Goal: Task Accomplishment & Management: Use online tool/utility

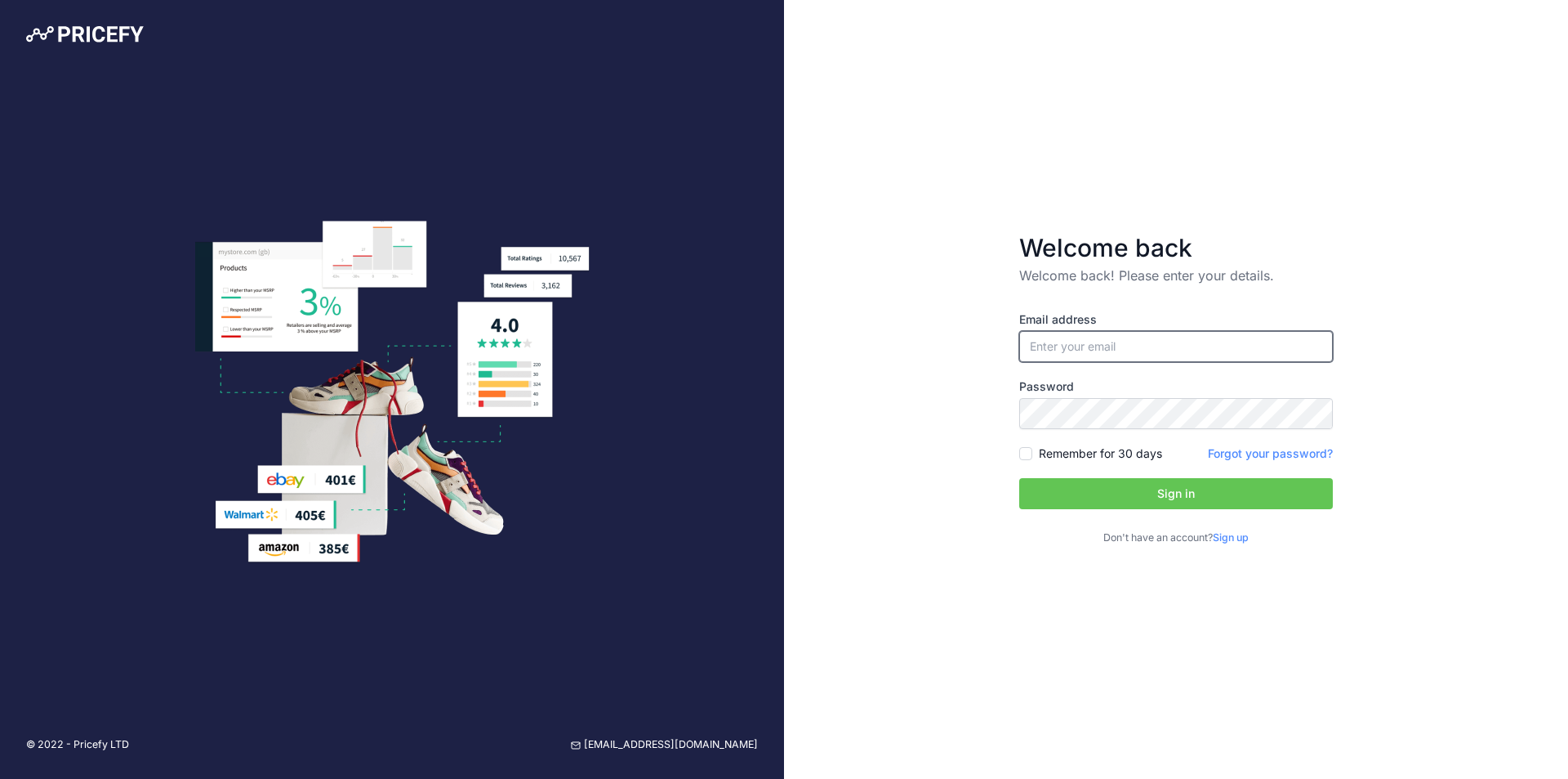
drag, startPoint x: 1089, startPoint y: 350, endPoint x: 1069, endPoint y: 352, distance: 20.1
click at [1089, 350] on input "email" at bounding box center [1176, 346] width 314 height 31
paste input "[EMAIL_ADDRESS][DOMAIN_NAME]"
type input "[EMAIL_ADDRESS][DOMAIN_NAME]"
click at [1107, 493] on button "Sign in" at bounding box center [1176, 493] width 314 height 31
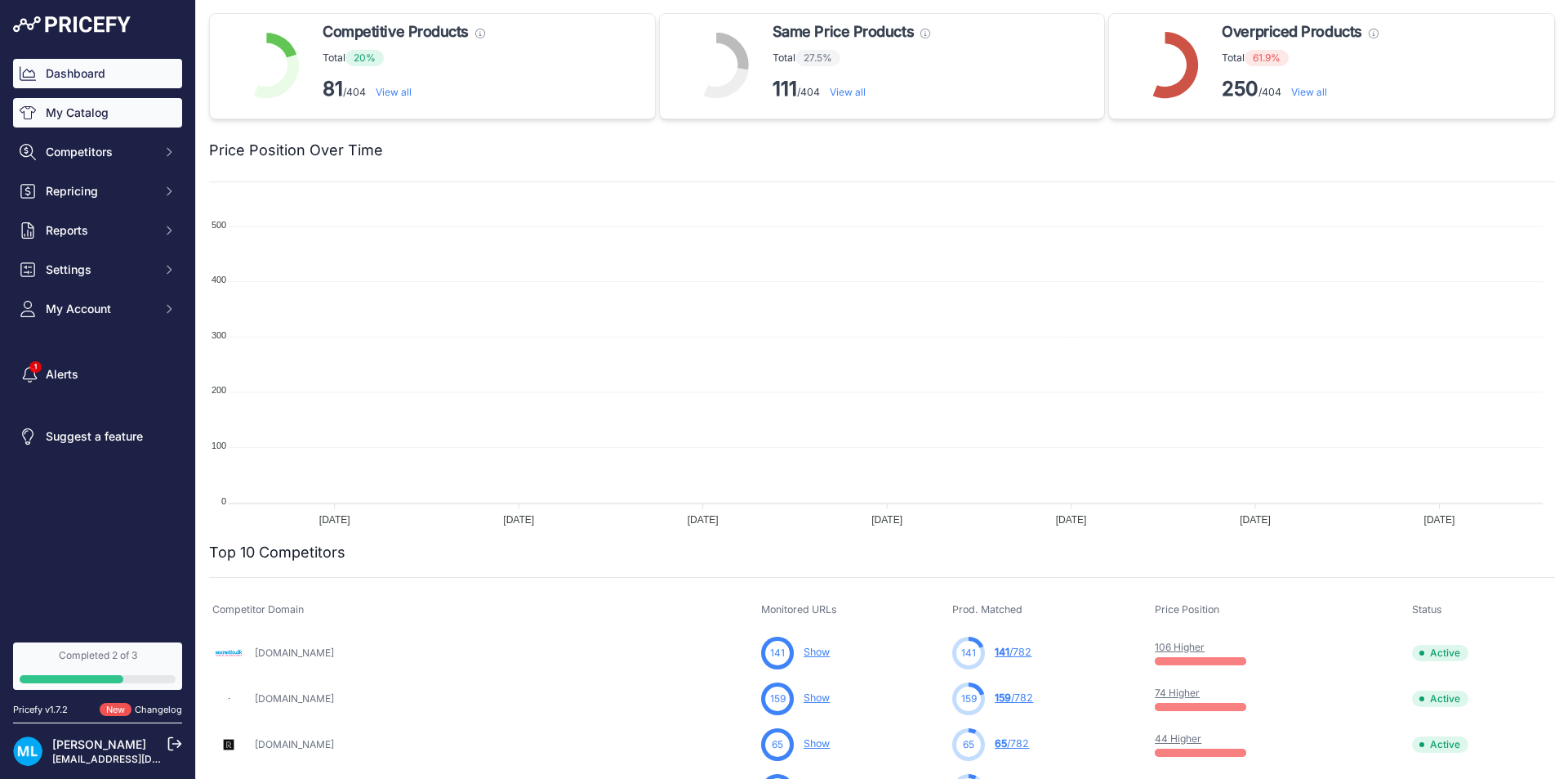
click at [65, 118] on link "My Catalog" at bounding box center [98, 112] width 170 height 29
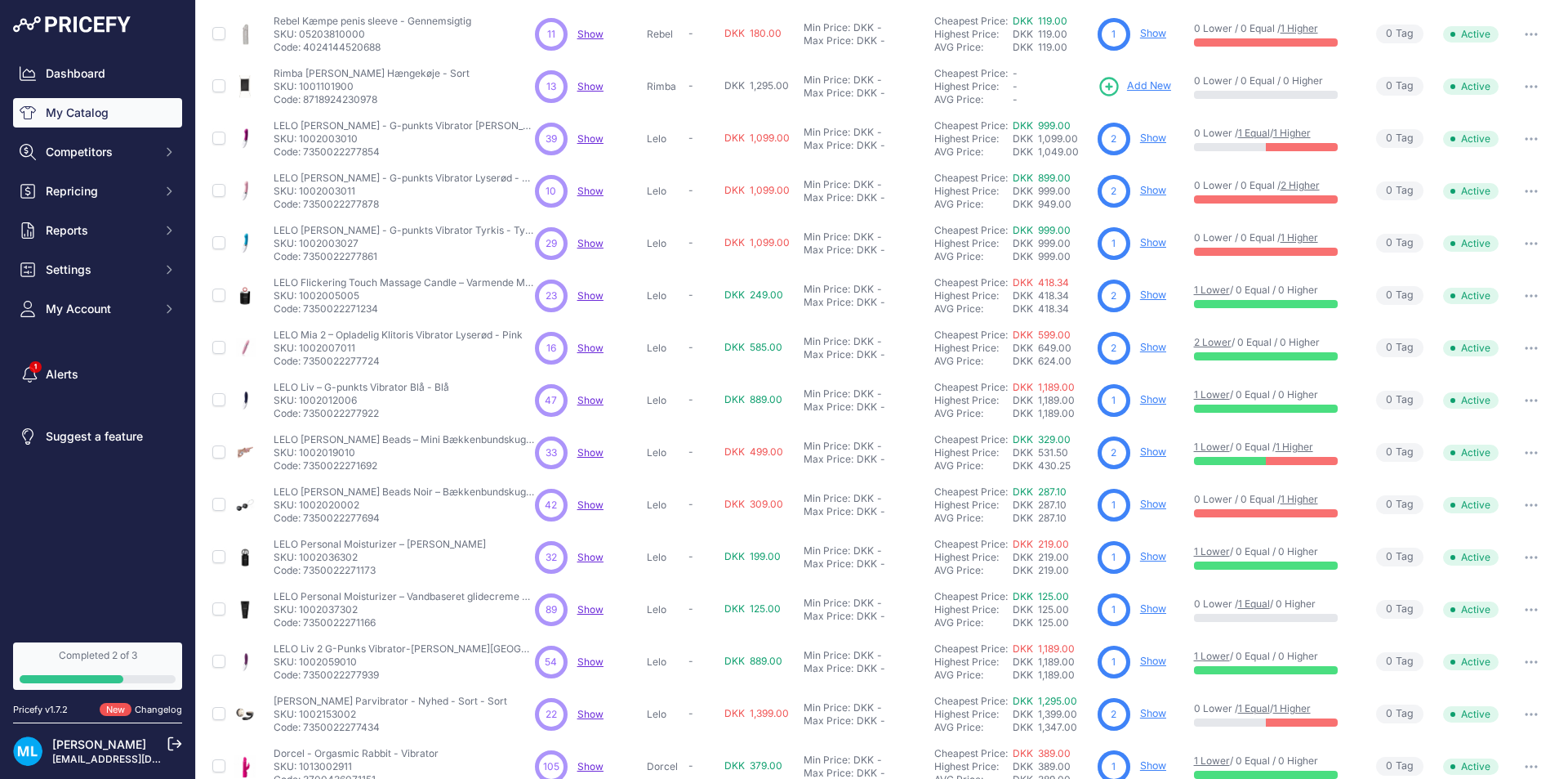
scroll to position [203, 0]
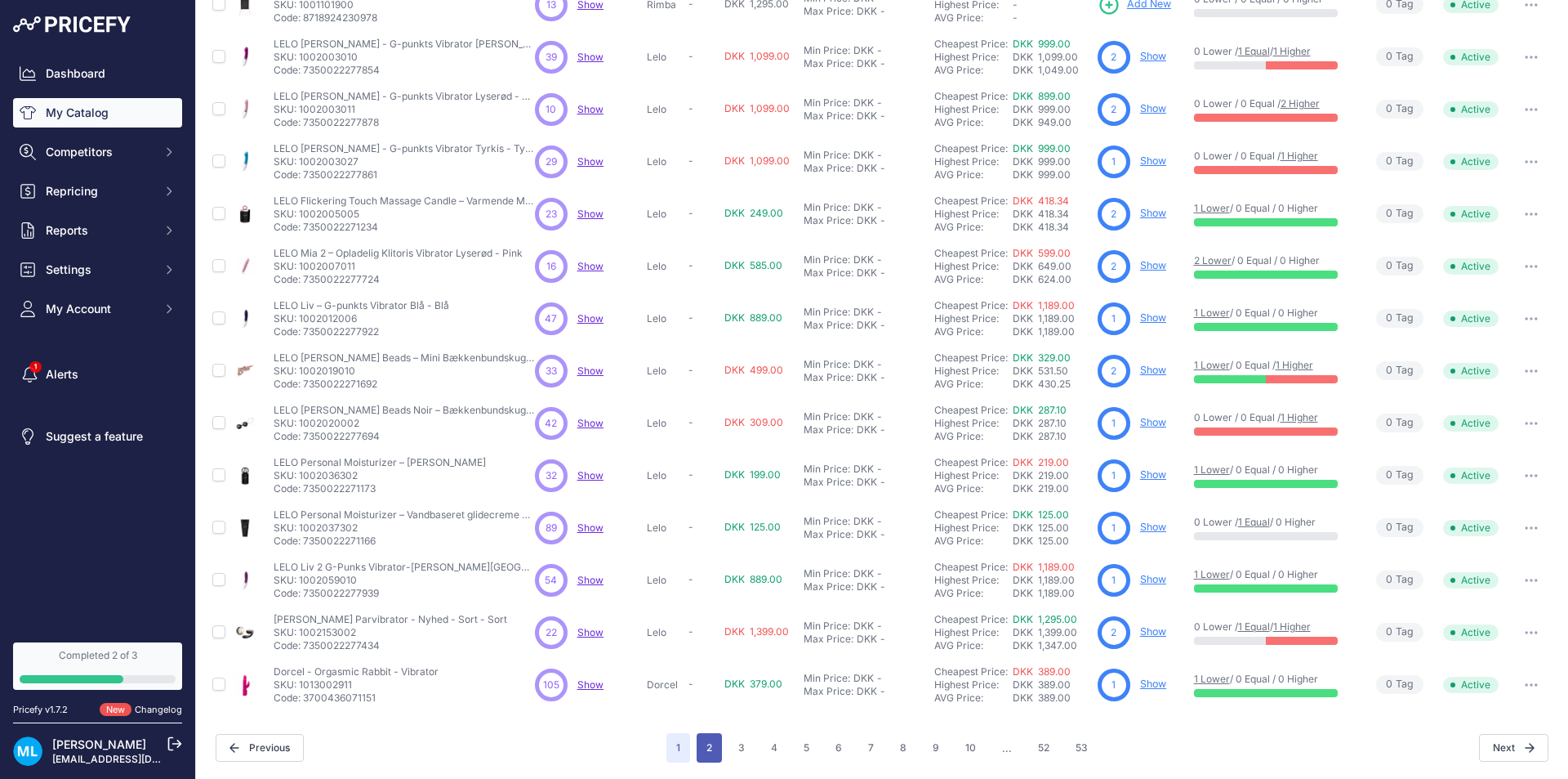
click at [704, 748] on button "2" at bounding box center [709, 747] width 25 height 29
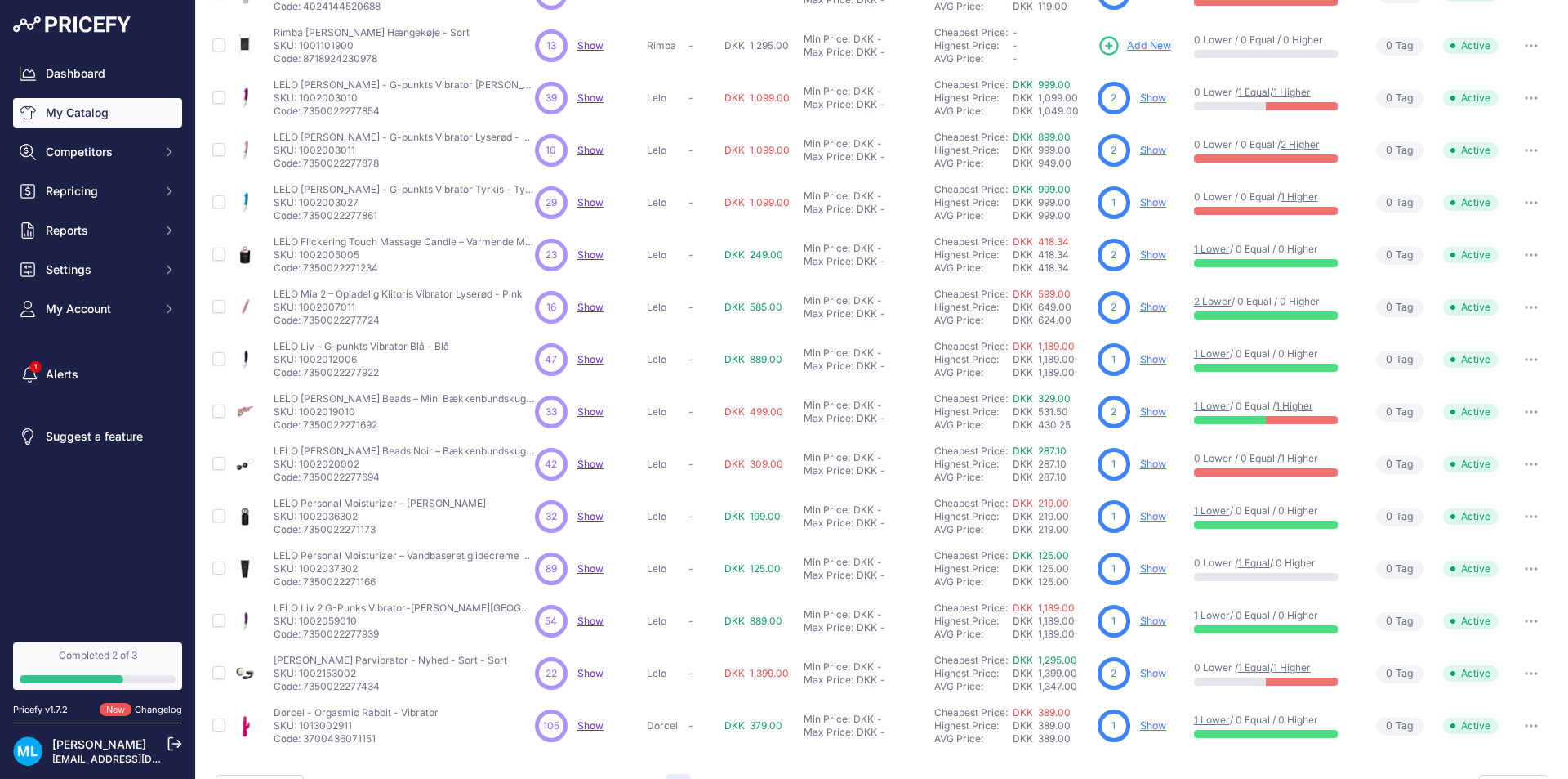
scroll to position [243, 0]
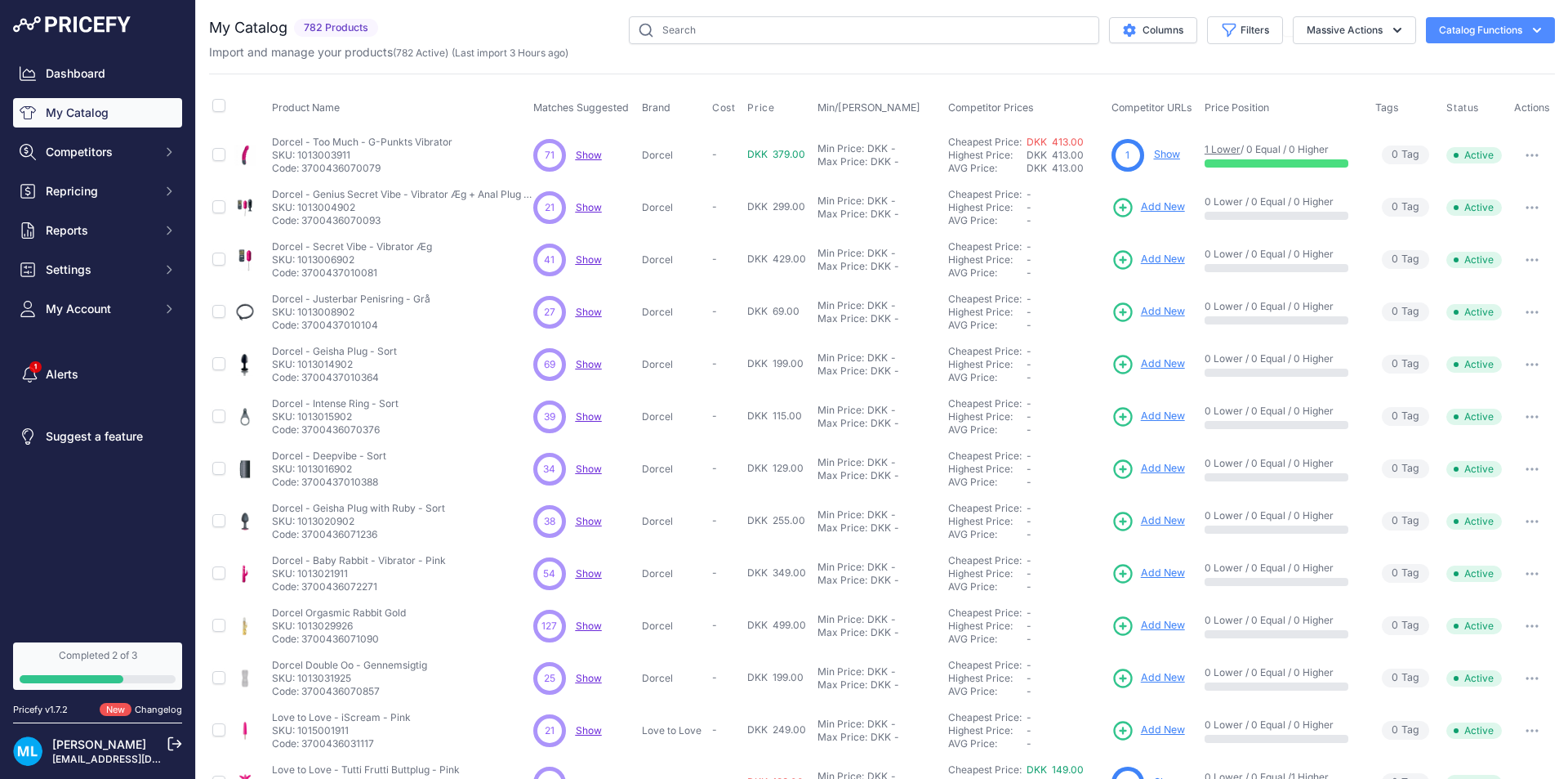
click at [1160, 209] on span "Add New" at bounding box center [1163, 207] width 44 height 15
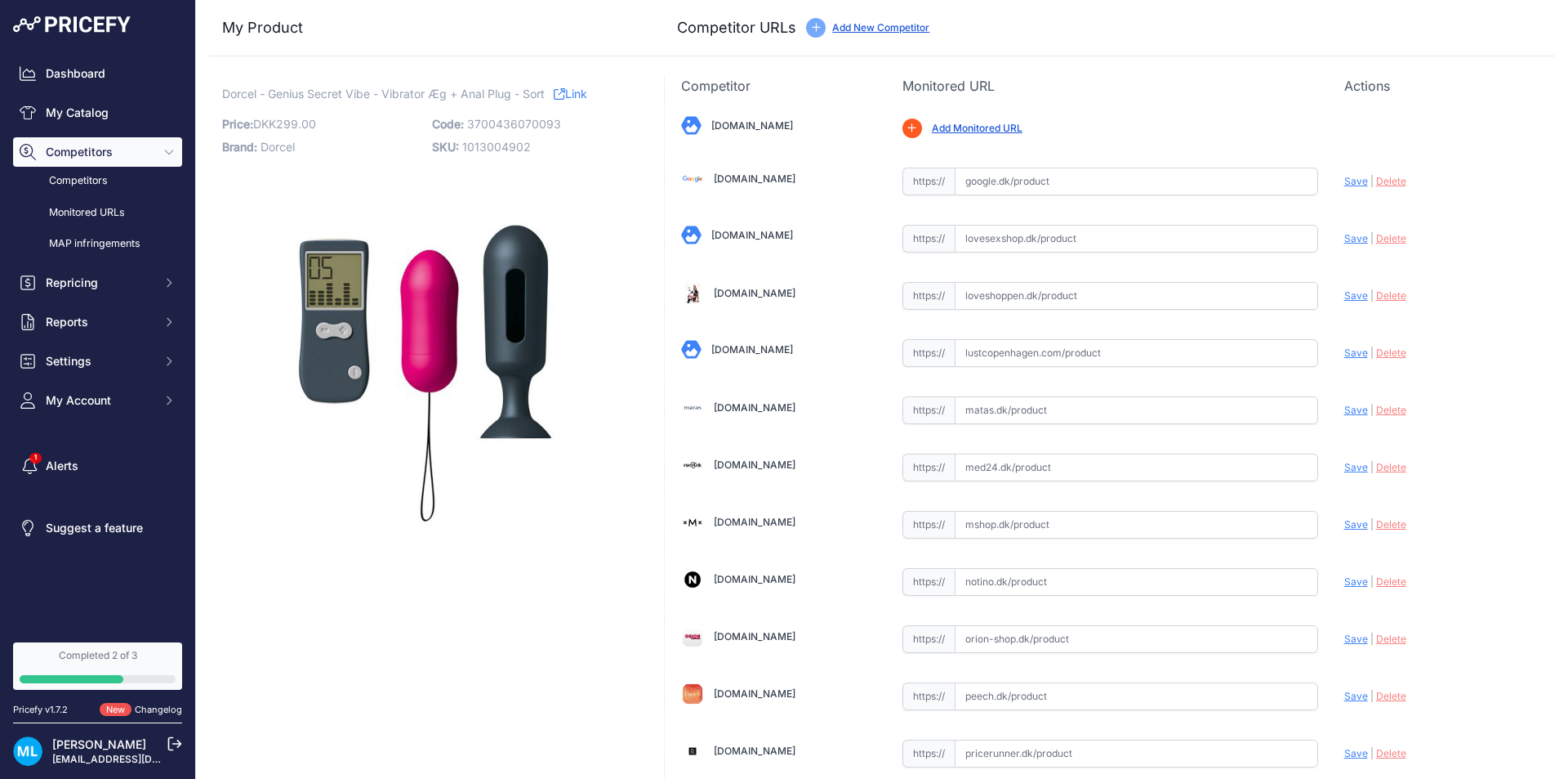
click at [521, 122] on span "3700436070093" at bounding box center [514, 123] width 94 height 14
copy span "3700436070093"
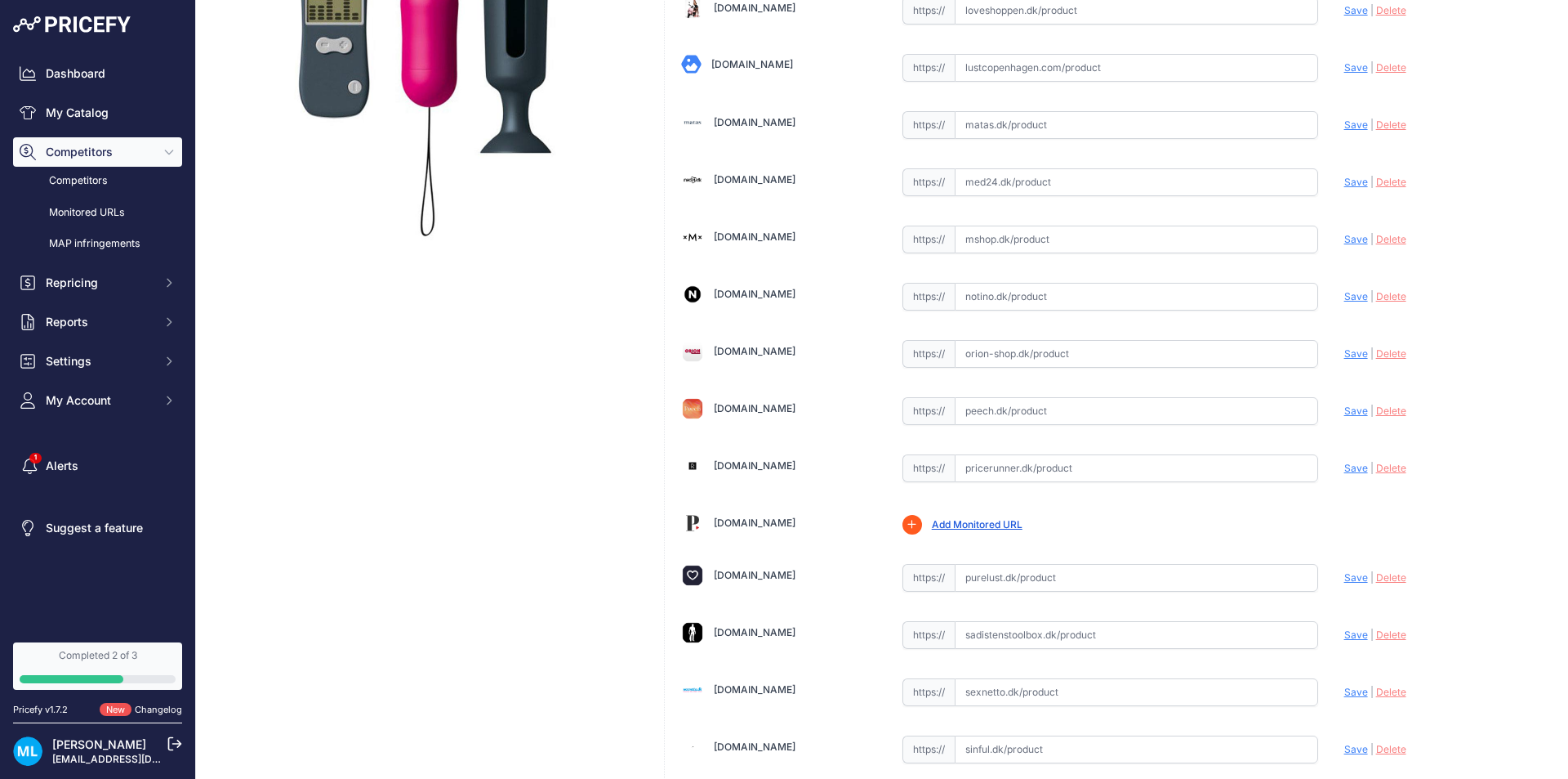
scroll to position [502, 0]
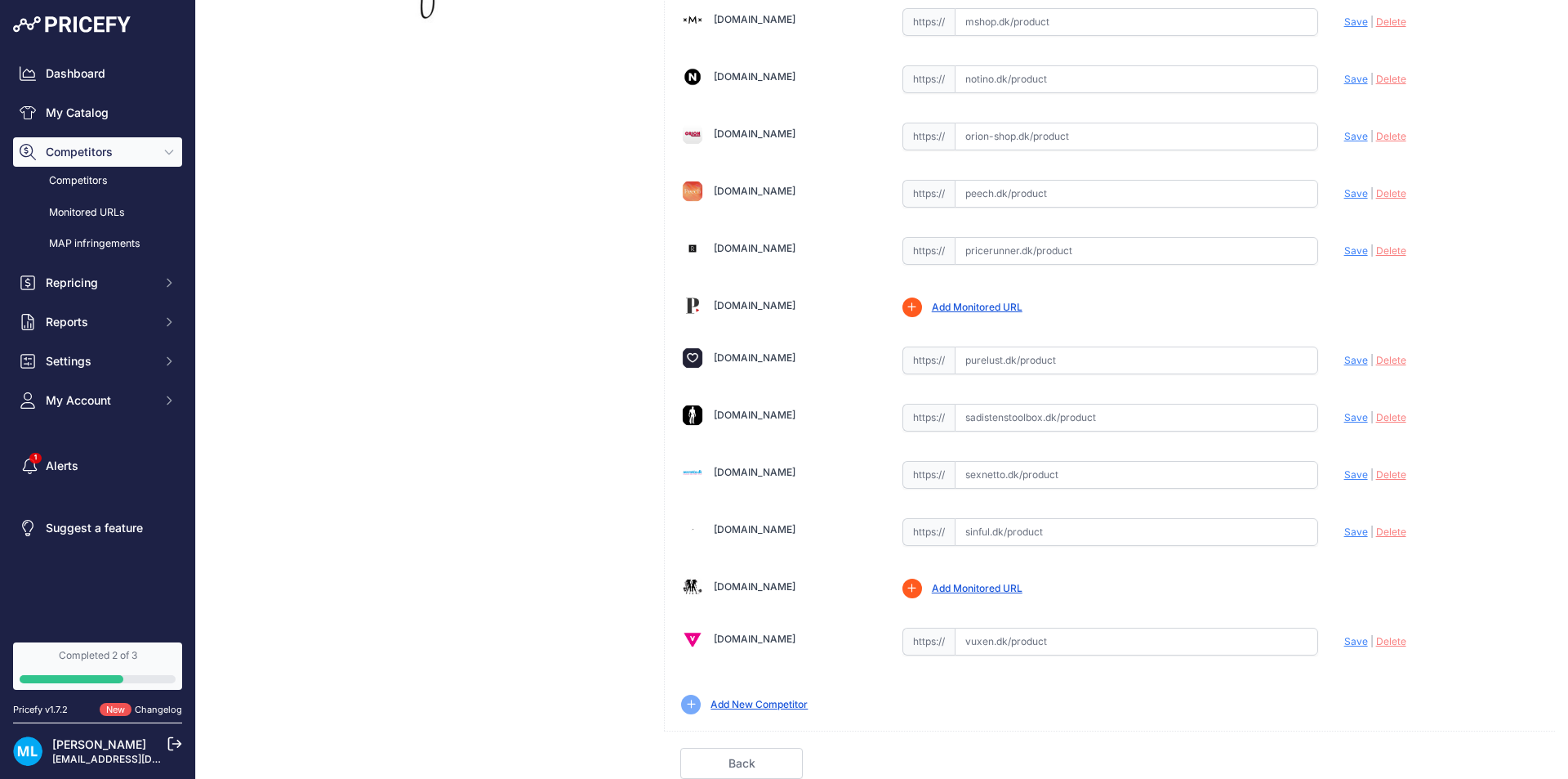
click at [773, 709] on link "Add New Competitor" at bounding box center [759, 704] width 97 height 12
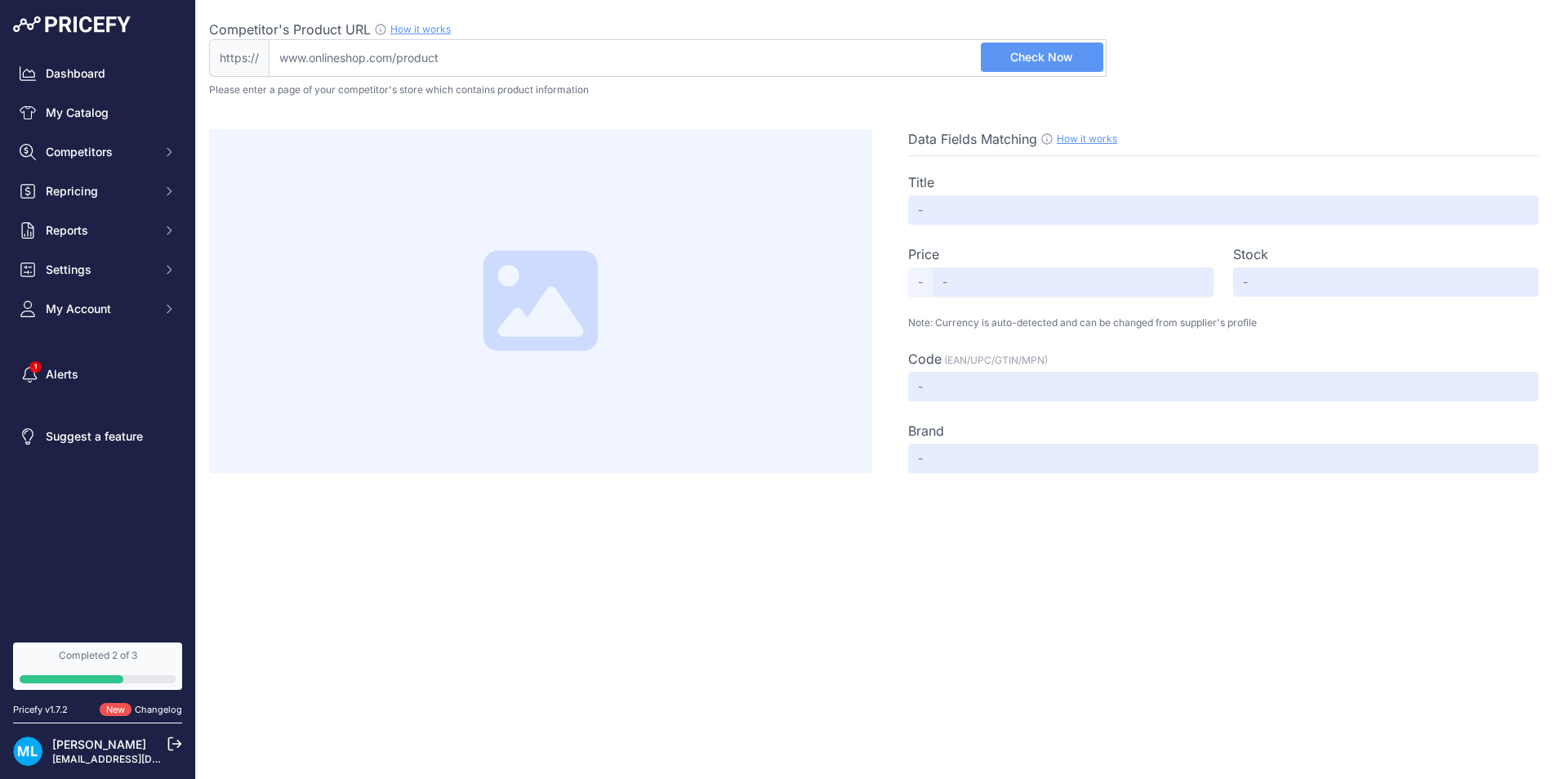
click at [368, 63] on input "Competitor's Product URL How it works In order to create your competitor's extr…" at bounding box center [687, 58] width 838 height 38
paste input "[URL][DOMAIN_NAME]"
type input "[DOMAIN_NAME][URL]"
click at [1071, 62] on span "Check Now" at bounding box center [1042, 57] width 63 height 16
type input "Not Found"
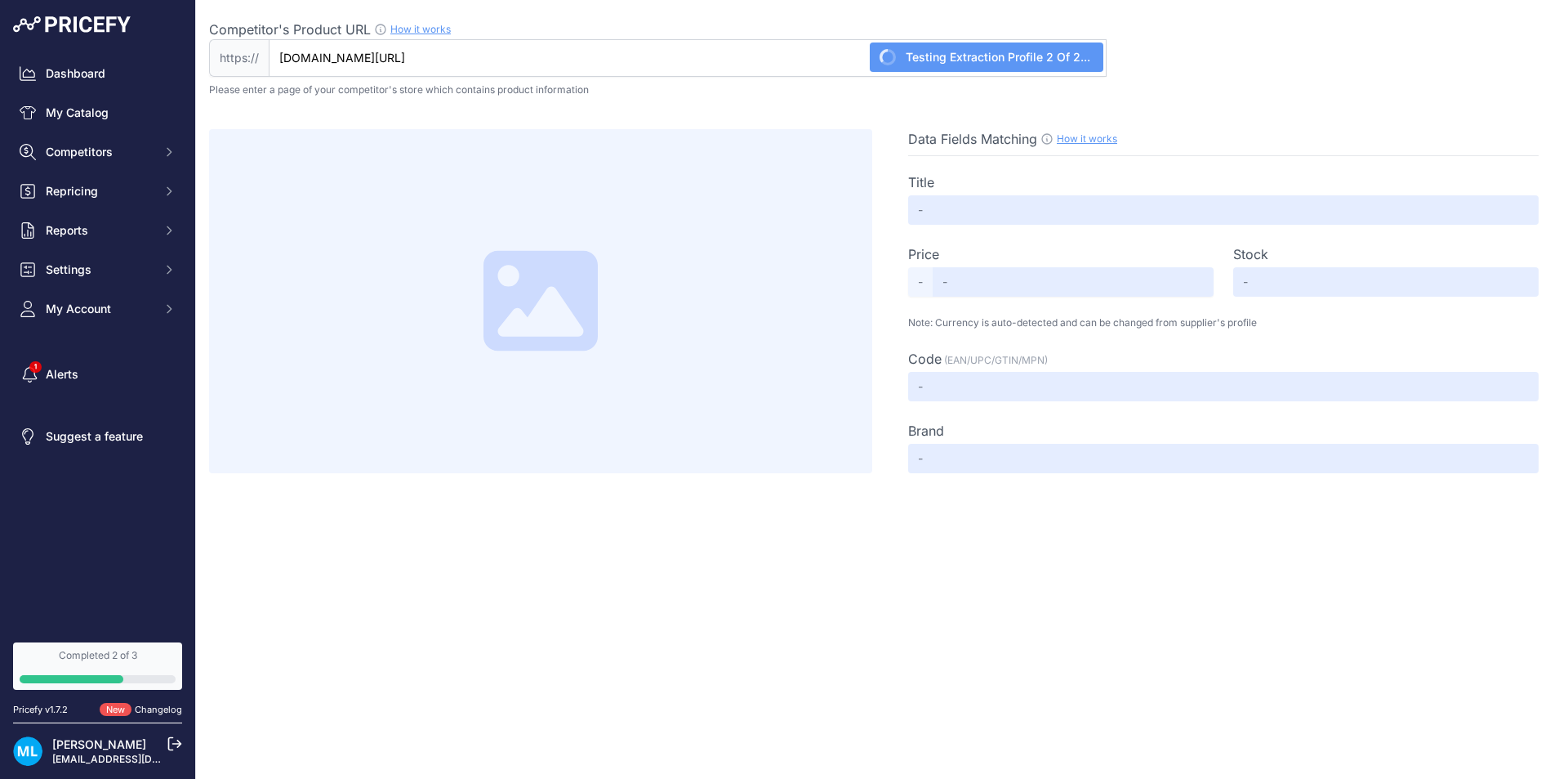
type input "Not Found"
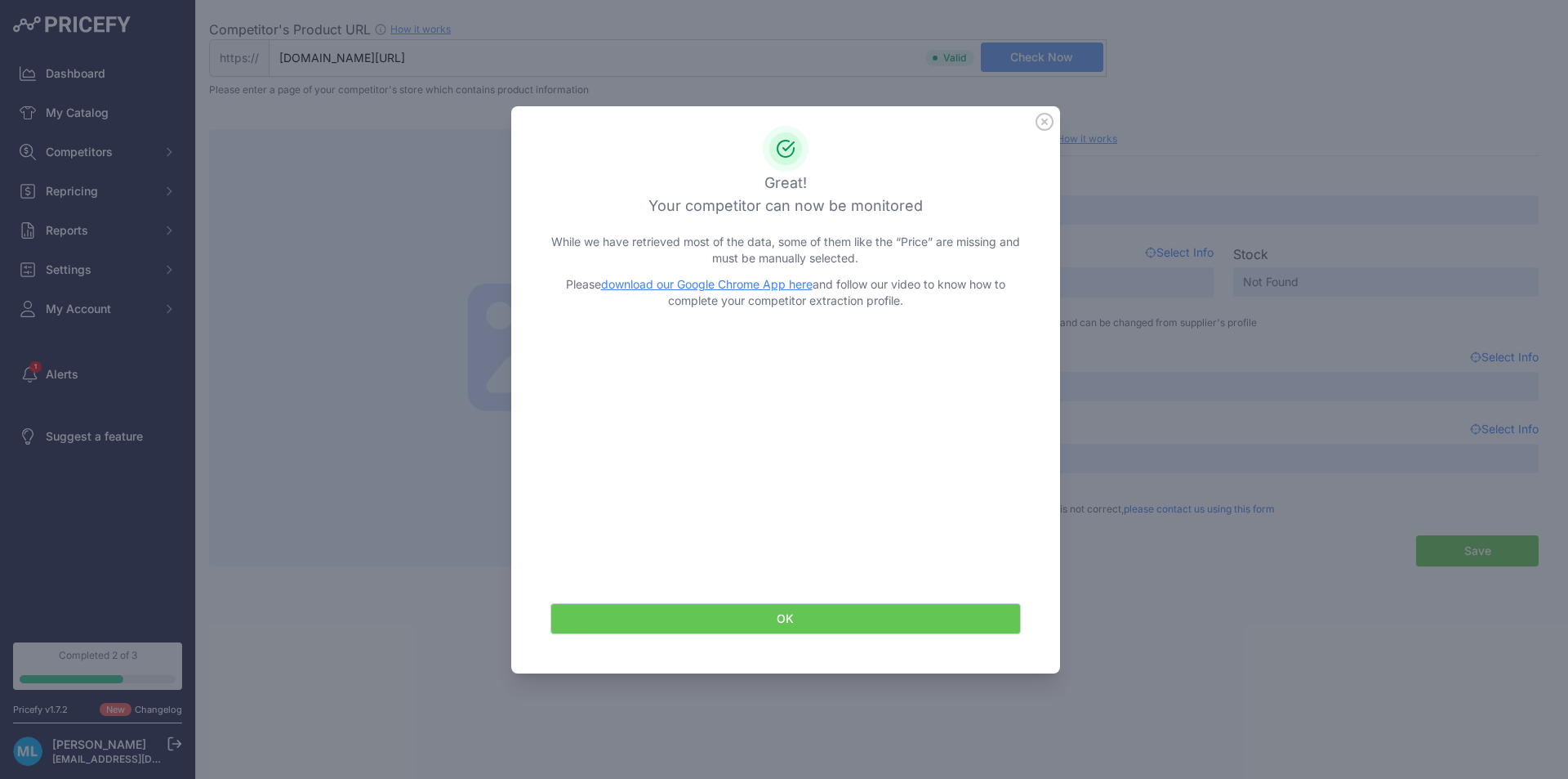
click at [1050, 116] on icon at bounding box center [1044, 122] width 16 height 16
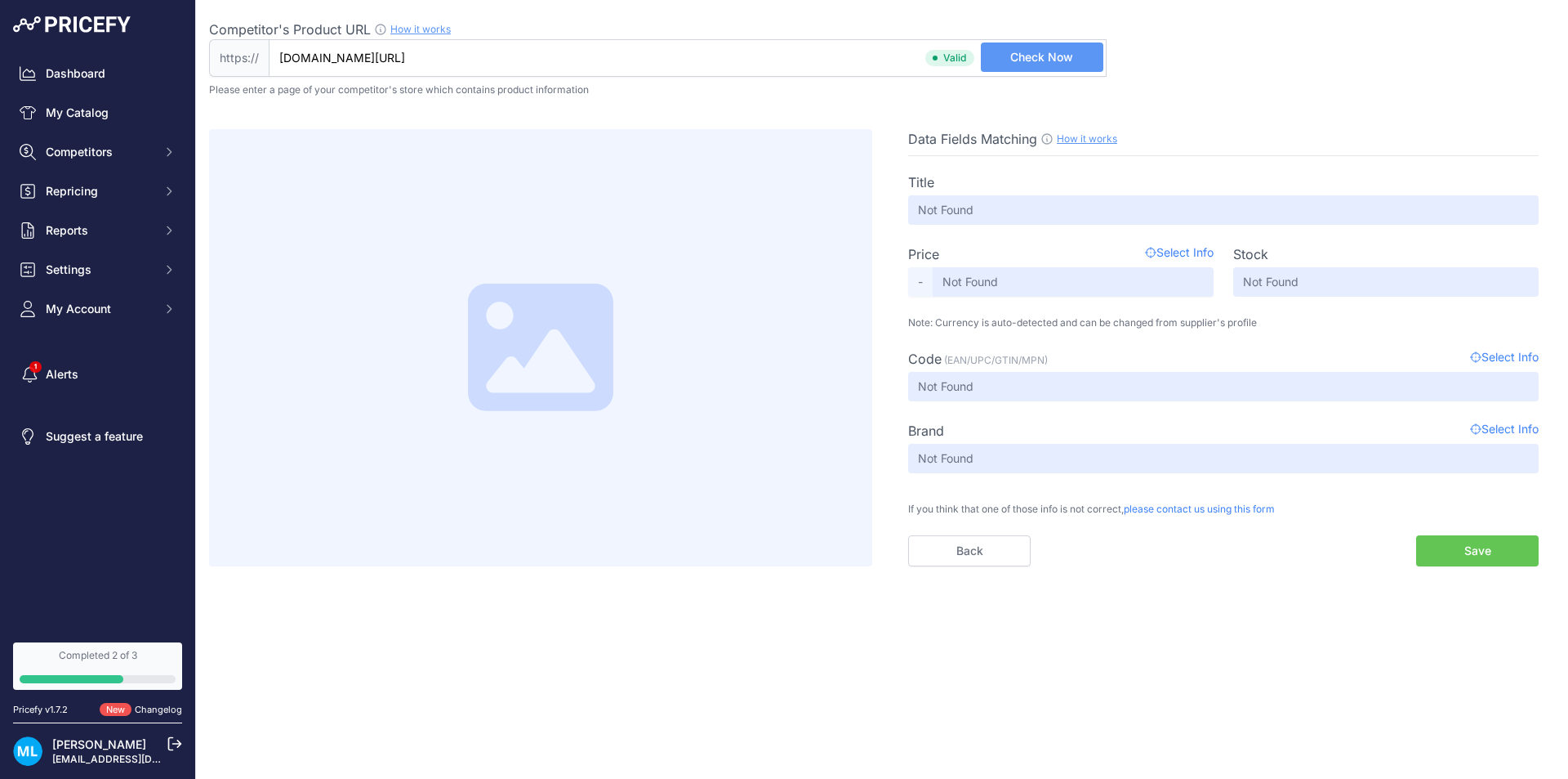
click at [1457, 550] on button "Save" at bounding box center [1478, 550] width 122 height 31
click at [1361, 594] on div "Close Competitor's Product URL How it works In order to create your competitor'…" at bounding box center [881, 389] width 1372 height 779
click at [1465, 558] on button "Save" at bounding box center [1478, 550] width 122 height 31
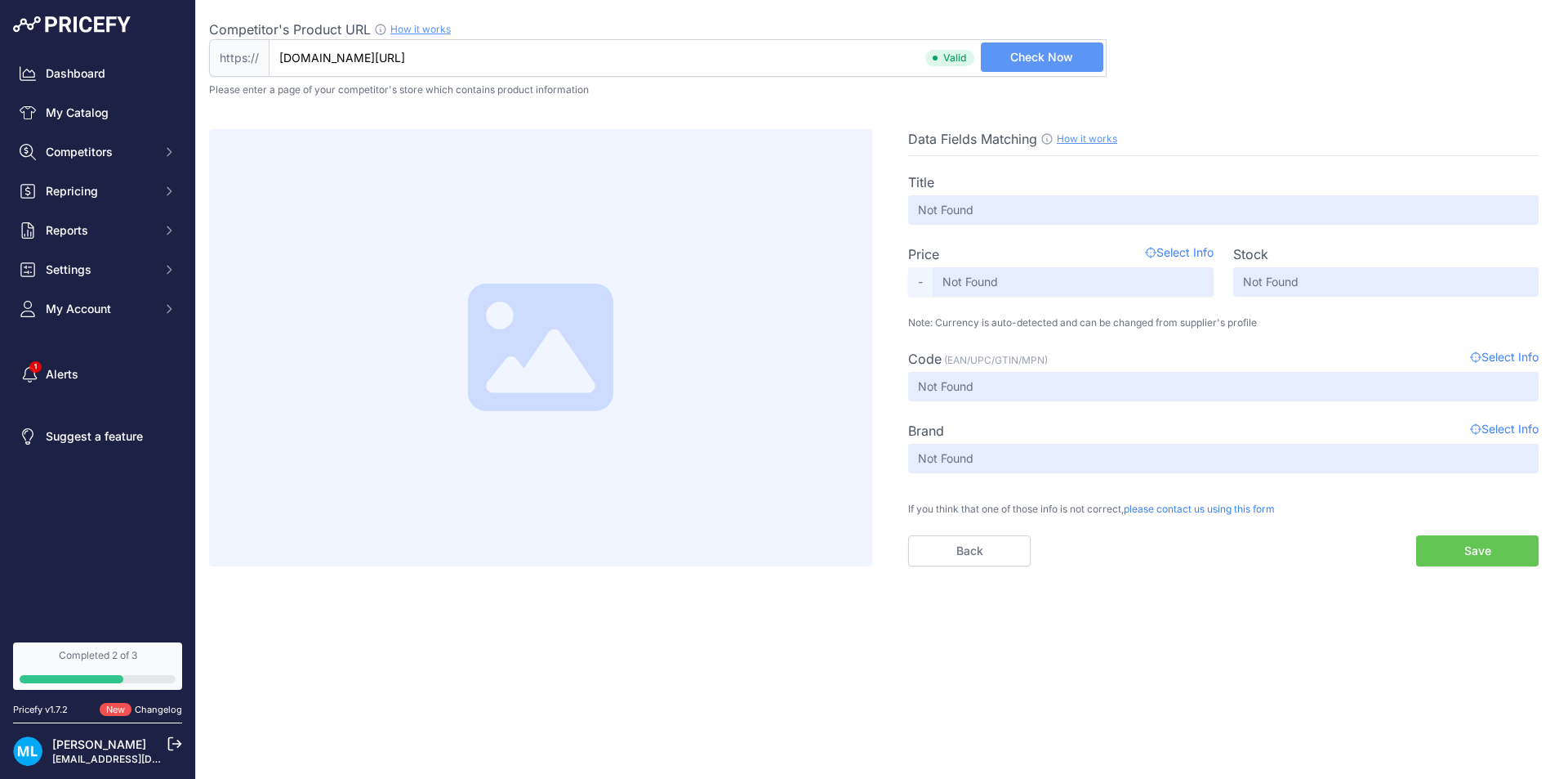
click at [1465, 558] on button "Save" at bounding box center [1478, 550] width 122 height 31
click at [1261, 609] on div "Close Competitor's Product URL How it works In order to create your competitor'…" at bounding box center [881, 389] width 1372 height 779
click at [958, 213] on input "Not Found" at bounding box center [1224, 209] width 631 height 29
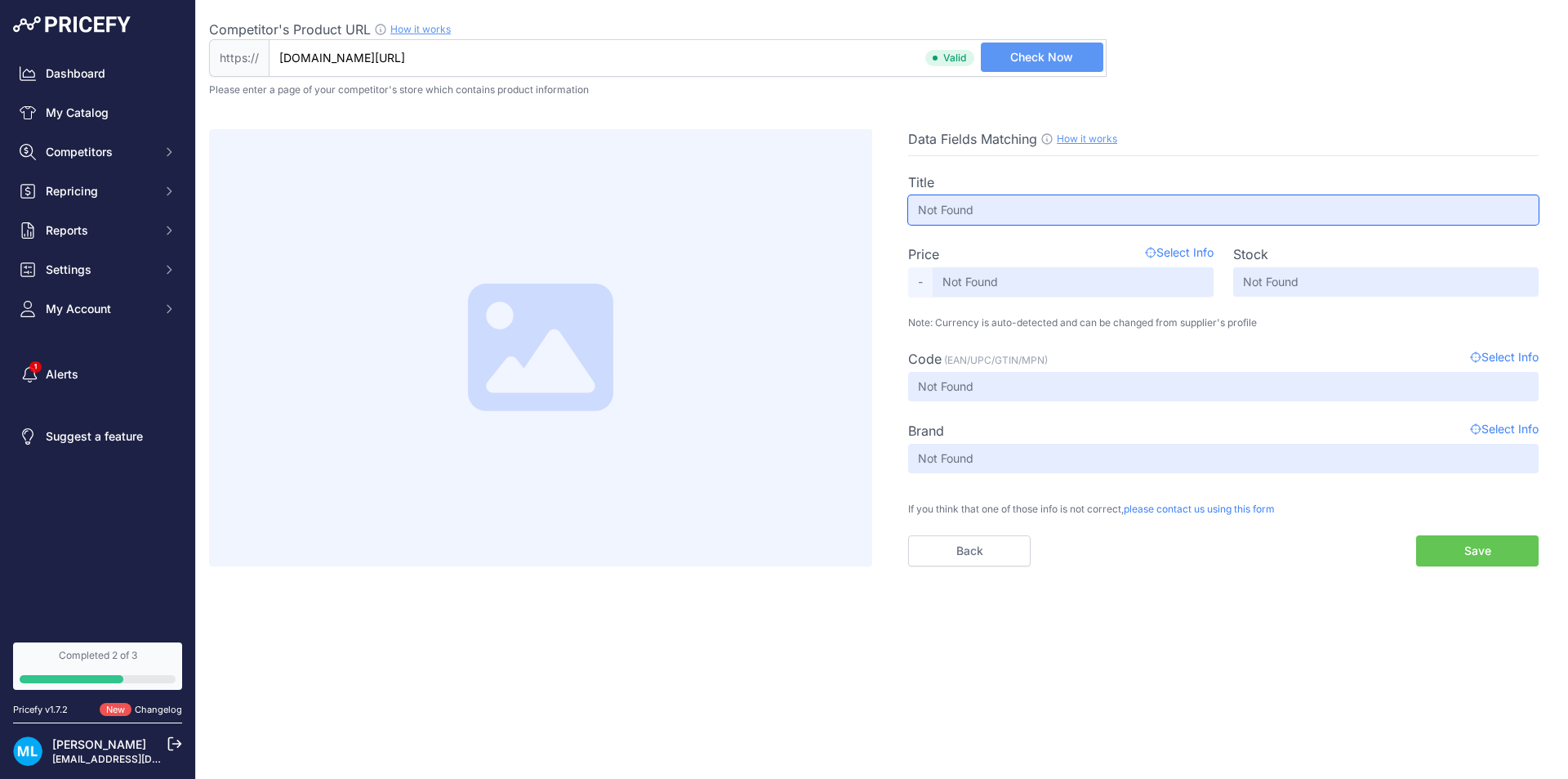
click at [986, 211] on input "Not Found" at bounding box center [1224, 209] width 631 height 29
drag, startPoint x: 1001, startPoint y: 210, endPoint x: 736, endPoint y: 219, distance: 265.2
click at [736, 219] on div "Data Fields Matching How it works Use our Chrome APP to create a personalized s…" at bounding box center [881, 348] width 1346 height 437
click at [982, 287] on input "Not Found" at bounding box center [1074, 282] width 281 height 29
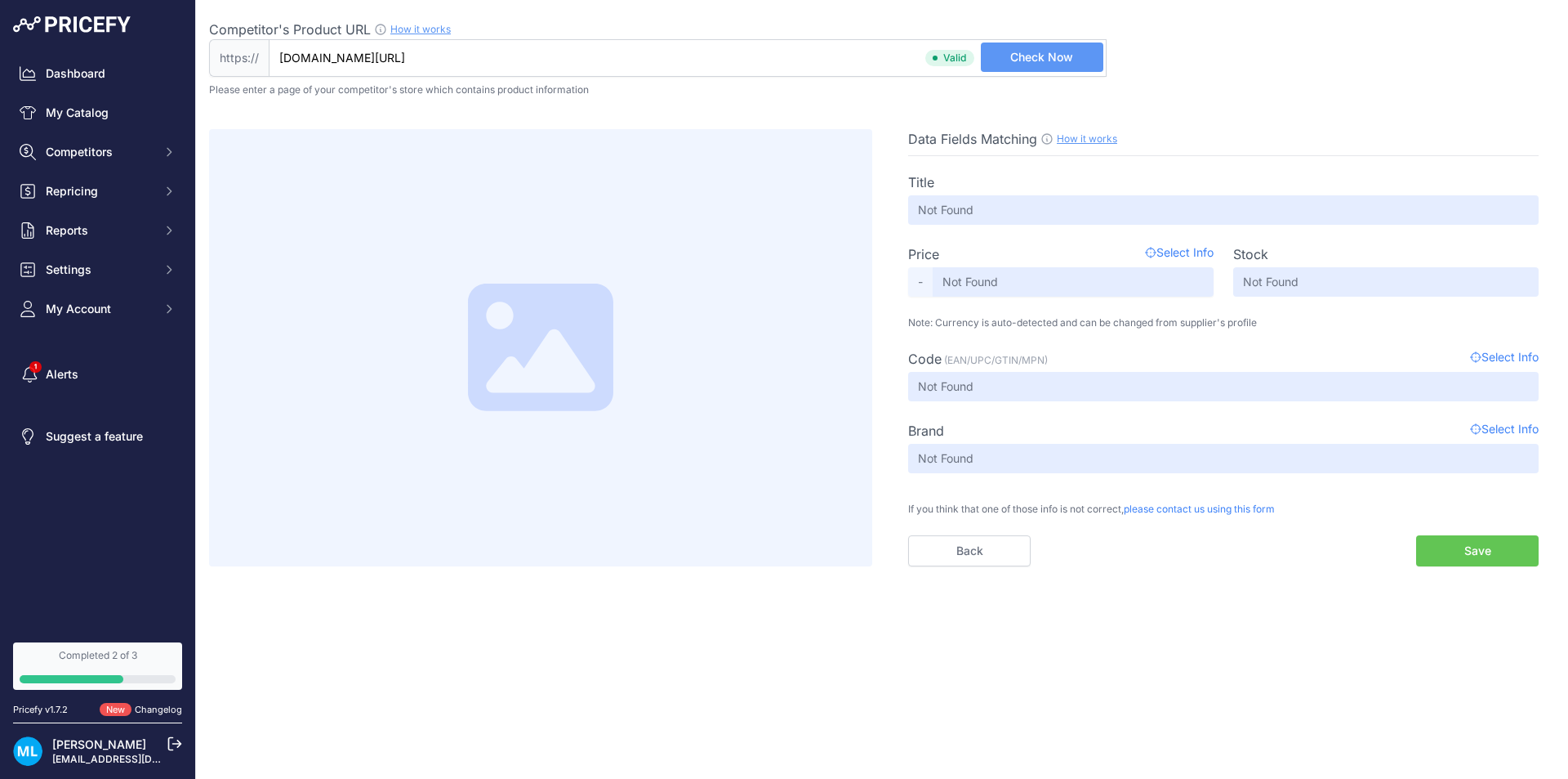
click at [1112, 354] on div "Code (EAN/UPC/GTIN/MPN) Select Info" at bounding box center [1224, 358] width 631 height 20
click at [1035, 61] on span "Check Now" at bounding box center [1042, 57] width 63 height 16
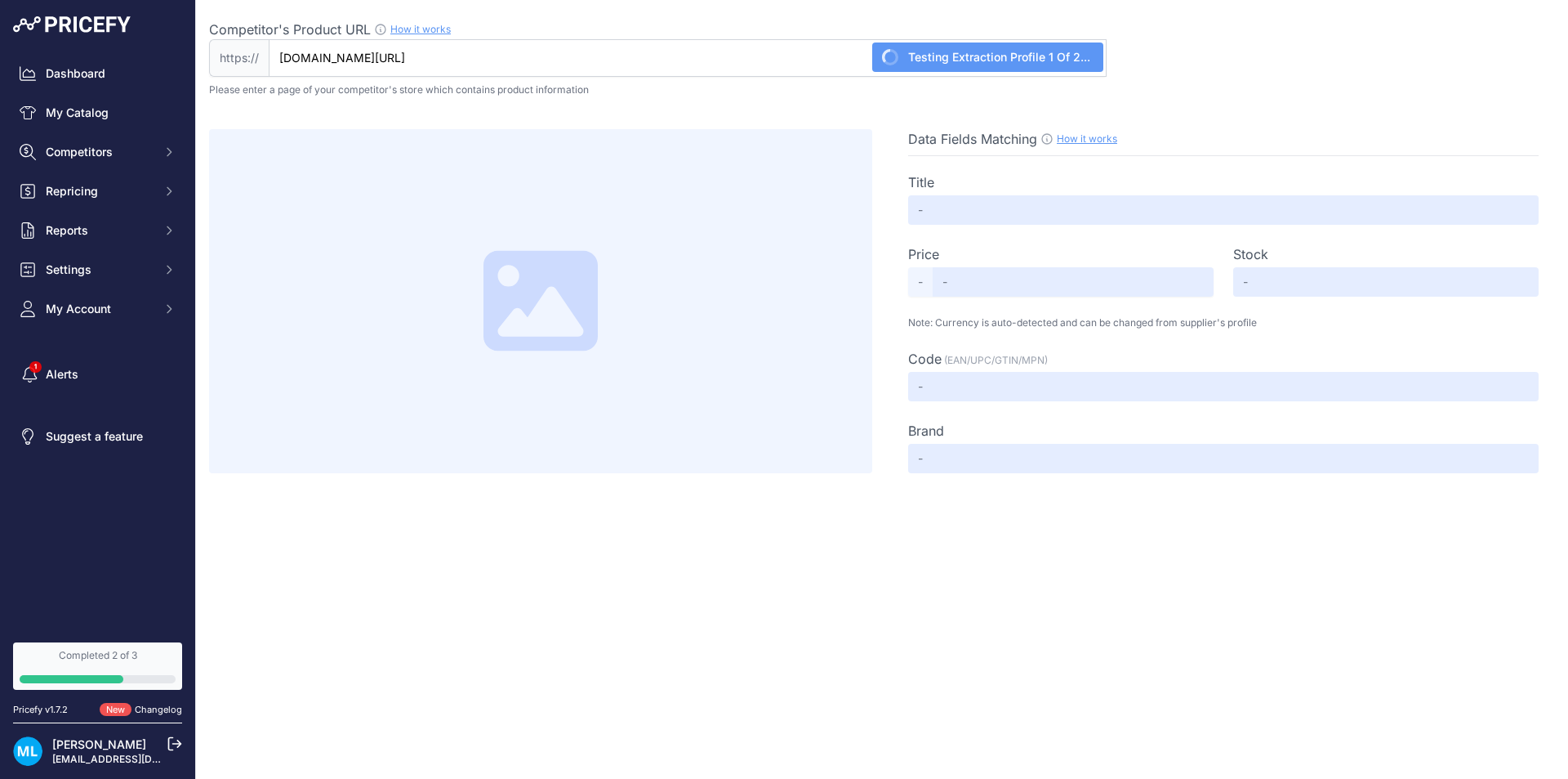
click at [1219, 92] on p "Please enter a page of your competitor's store which contains product informati…" at bounding box center [881, 89] width 1346 height 13
type input "Not Found"
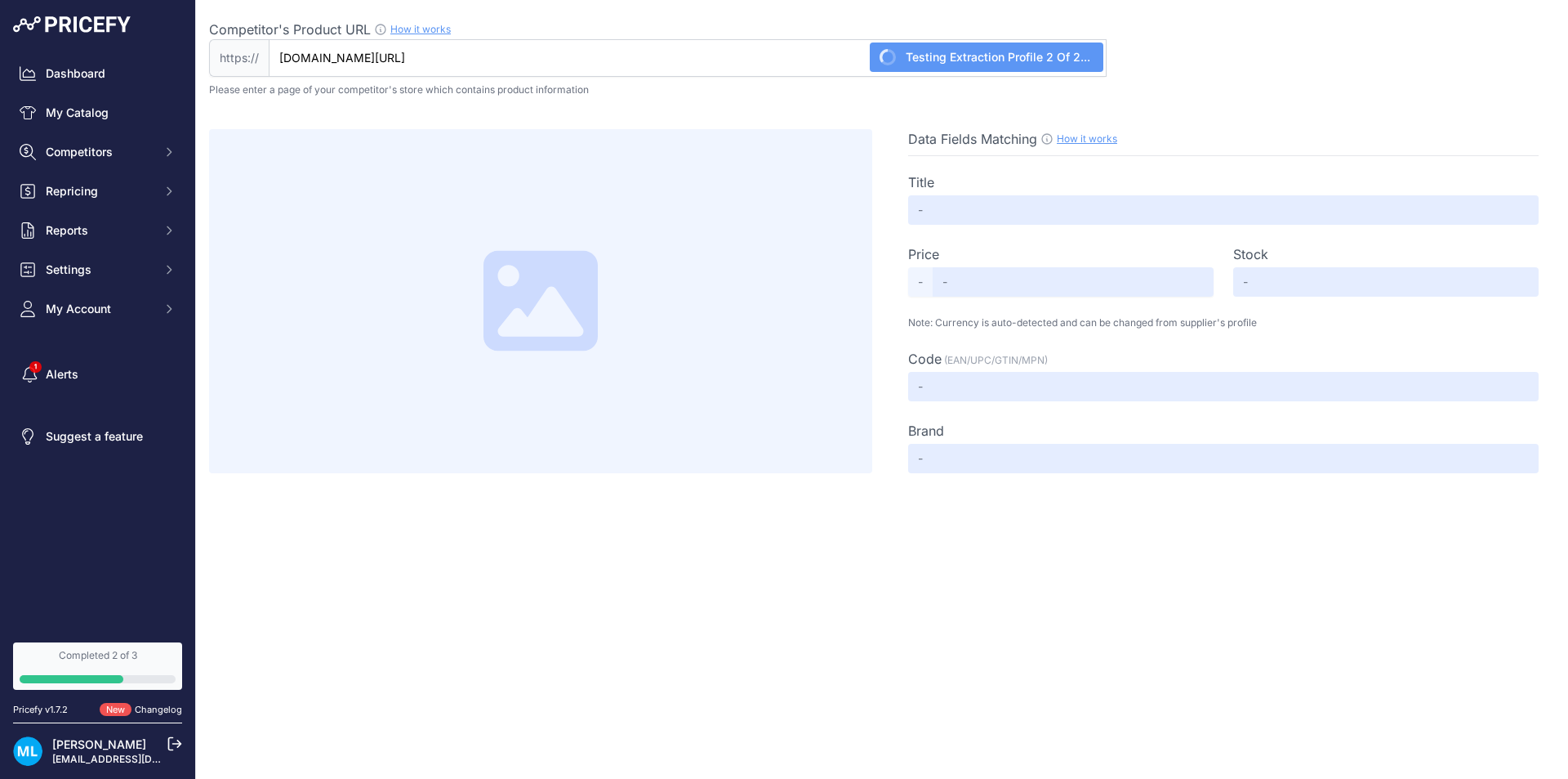
type input "Not Found"
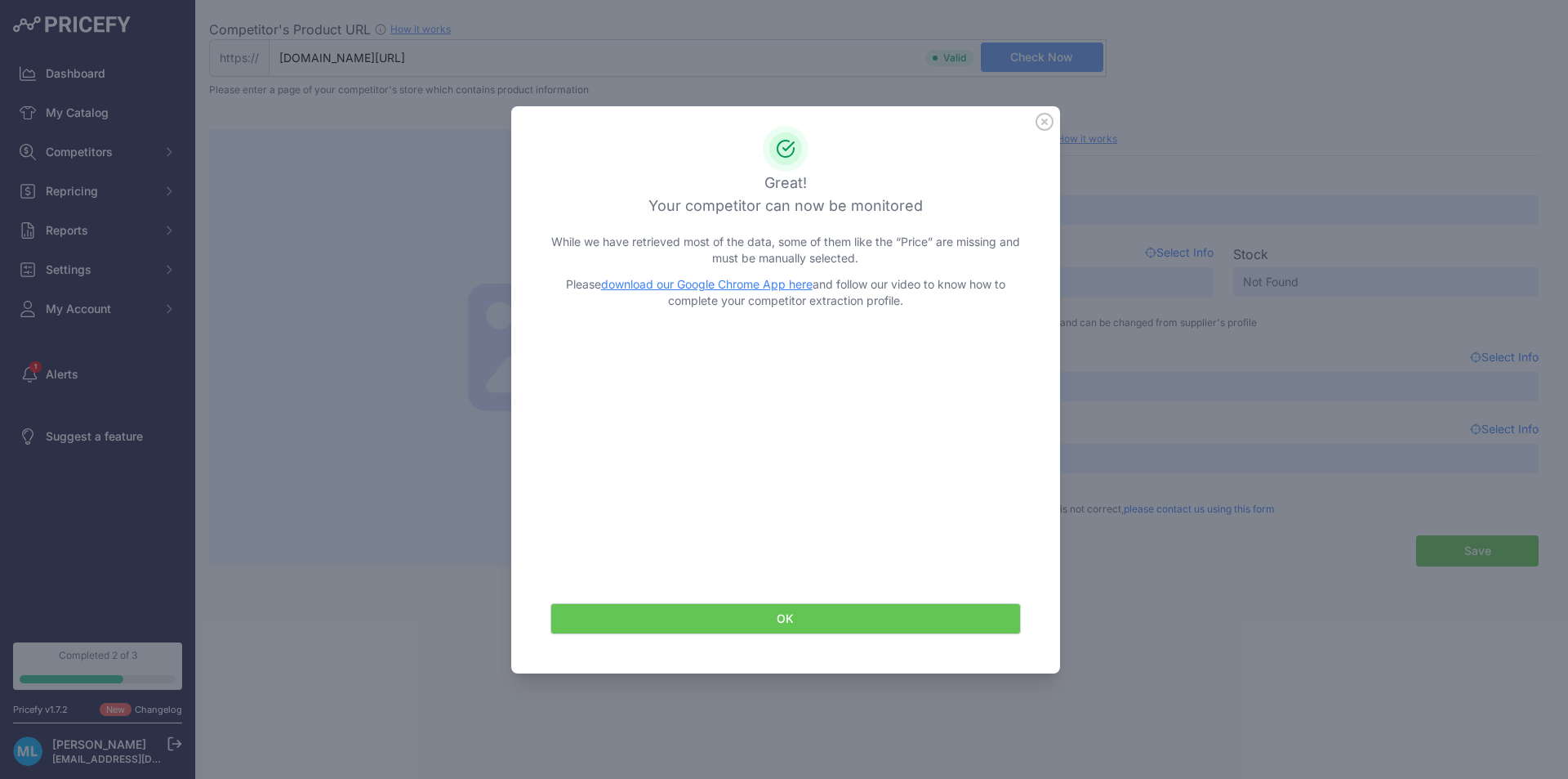
click at [846, 610] on button "OK" at bounding box center [786, 618] width 471 height 31
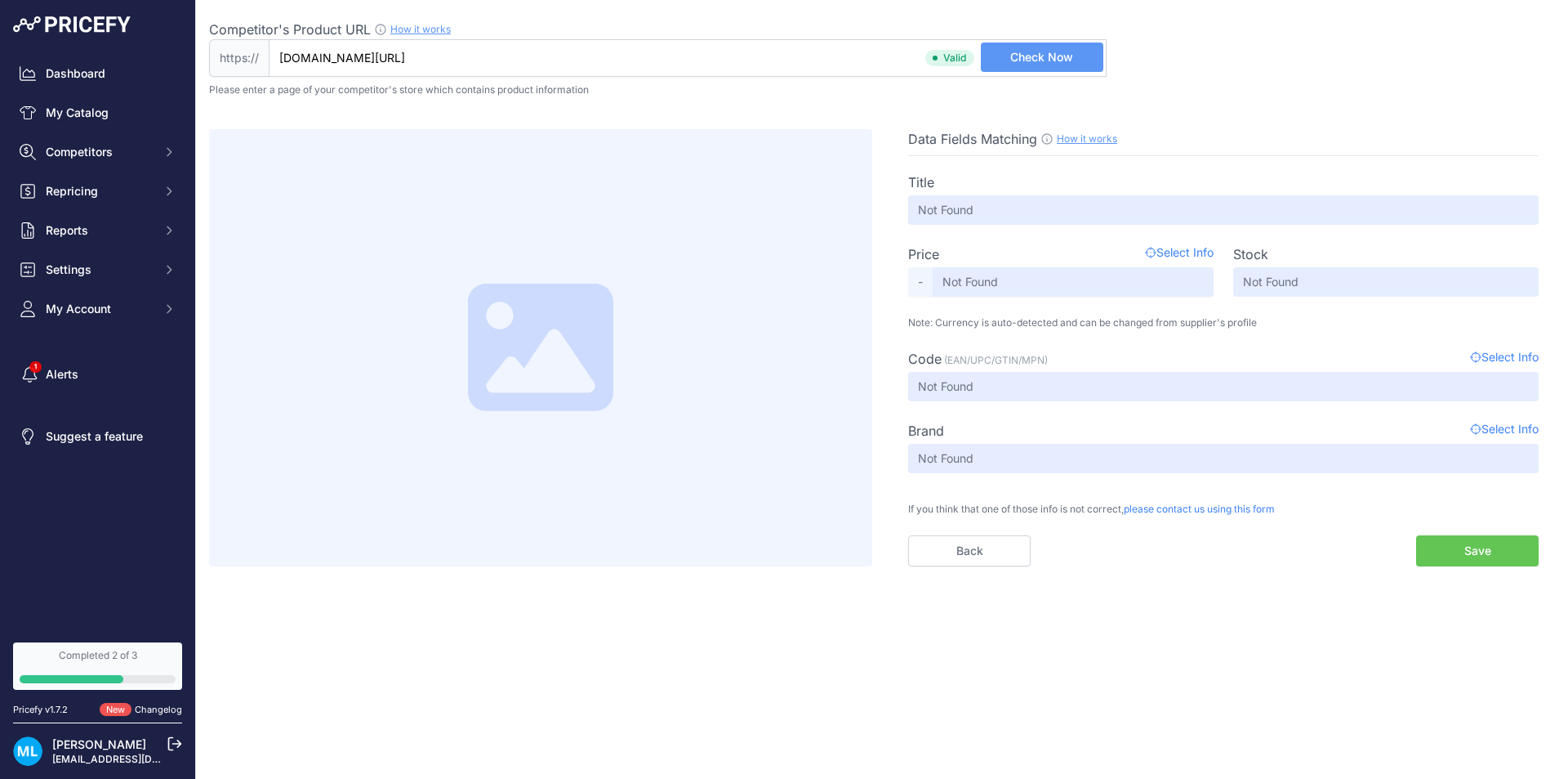
click at [1489, 542] on button "Save" at bounding box center [1478, 550] width 122 height 31
click at [998, 196] on input "Not Found" at bounding box center [1224, 209] width 631 height 29
click at [997, 212] on input "Not Found" at bounding box center [1224, 209] width 631 height 29
click at [995, 380] on input "Not Found" at bounding box center [1224, 386] width 631 height 29
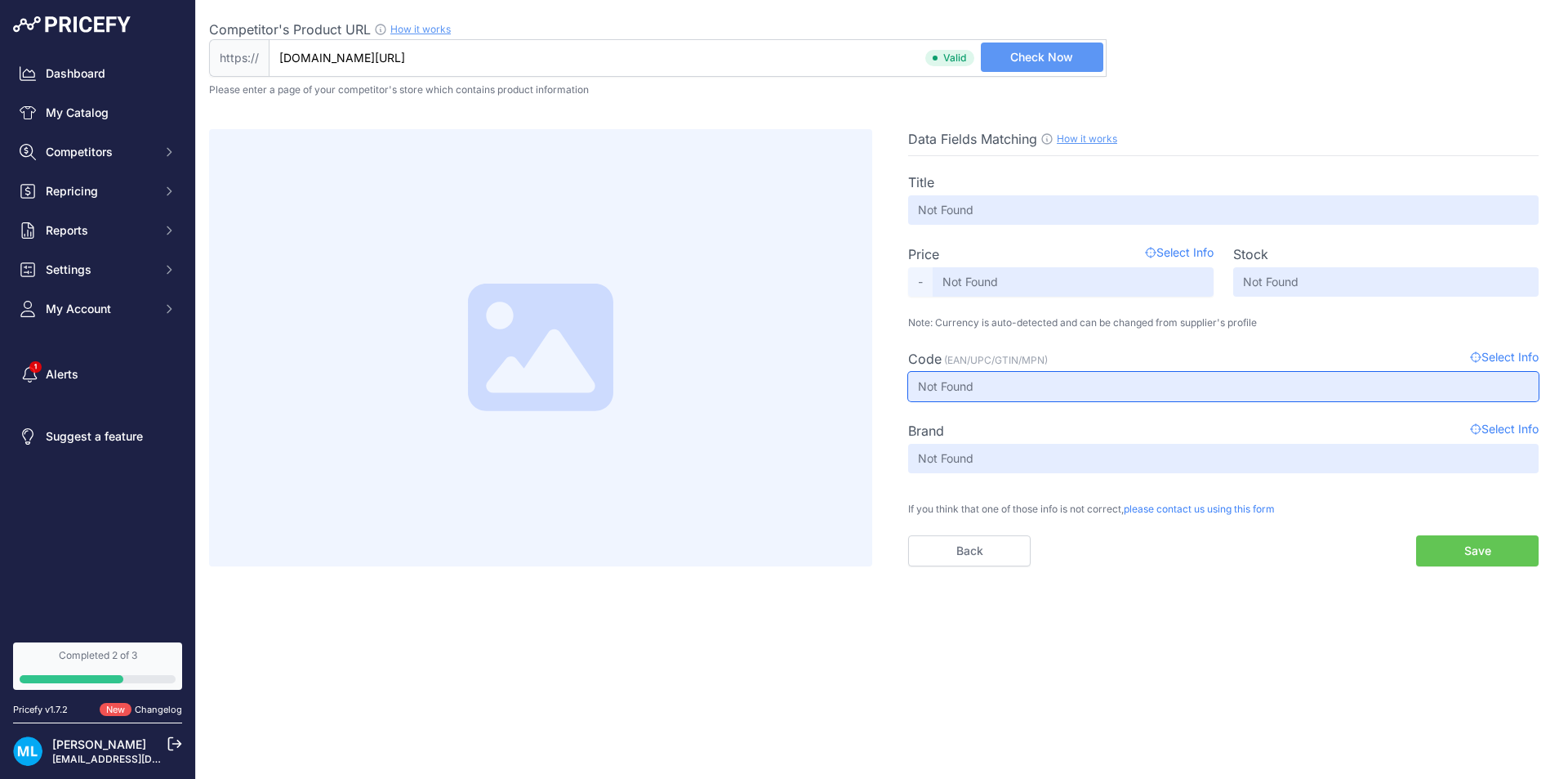
click at [995, 380] on input "Not Found" at bounding box center [1224, 386] width 631 height 29
click at [994, 443] on div "Brand Select Info Not Found" at bounding box center [1224, 447] width 631 height 53
click at [1081, 245] on div "Price Select Info" at bounding box center [1061, 253] width 305 height 20
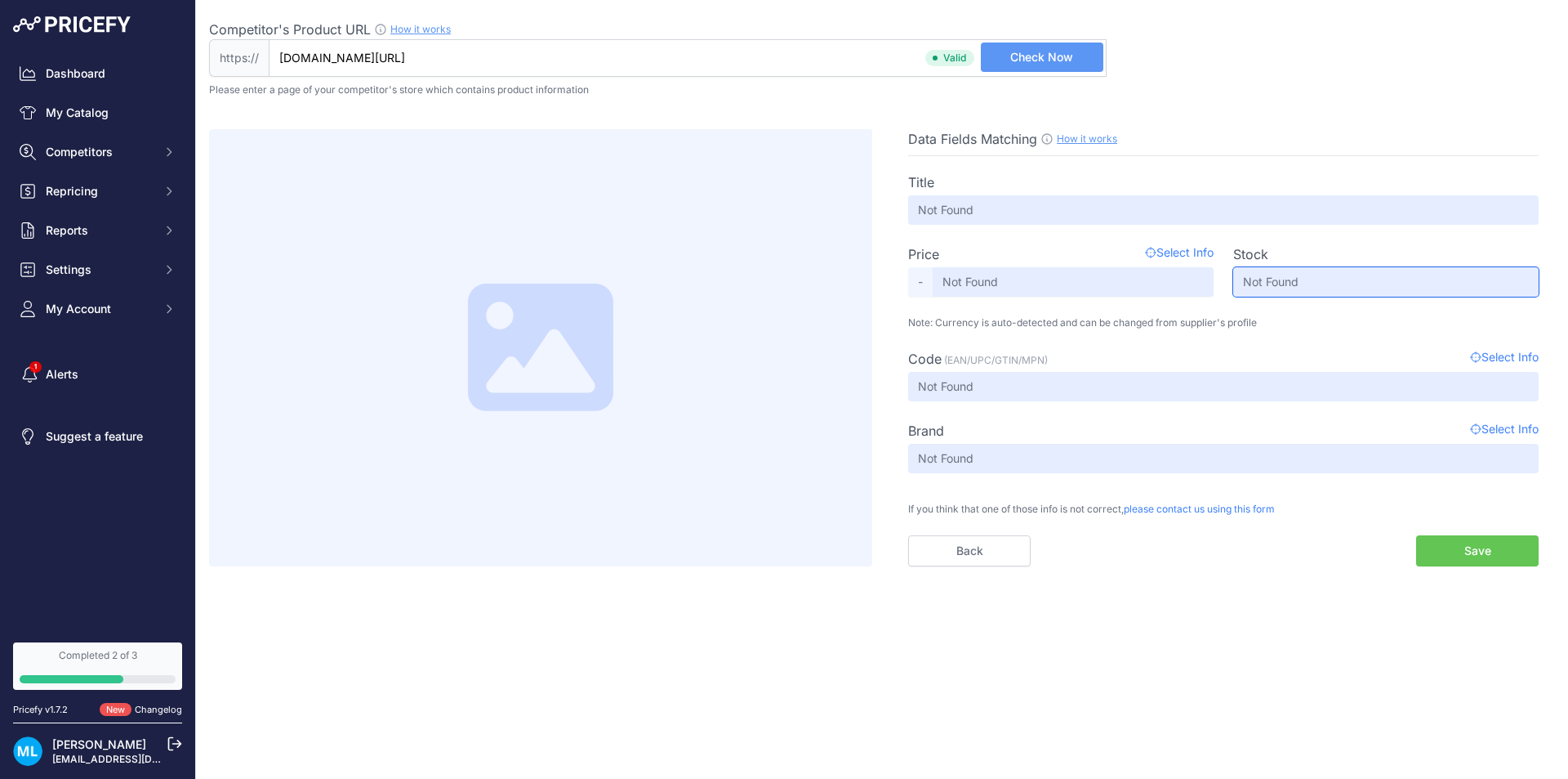
click at [1281, 268] on input "Not Found" at bounding box center [1386, 282] width 305 height 29
click at [959, 135] on span "Data Fields Matching" at bounding box center [973, 138] width 129 height 16
drag, startPoint x: 243, startPoint y: 87, endPoint x: 509, endPoint y: 94, distance: 266.1
click at [509, 94] on p "Please enter a page of your competitor's store which contains product informati…" at bounding box center [881, 89] width 1346 height 13
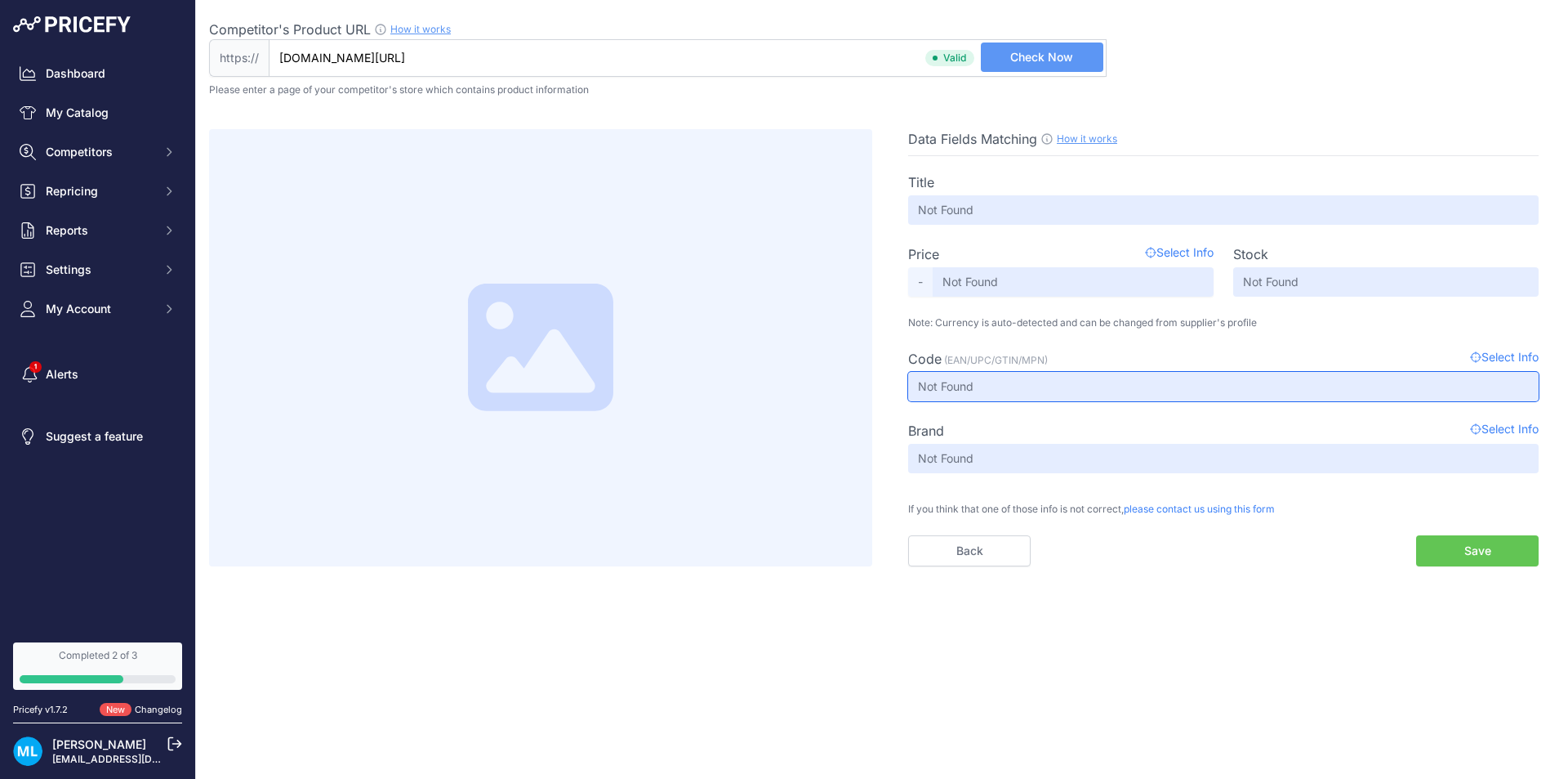
drag, startPoint x: 984, startPoint y: 399, endPoint x: 1124, endPoint y: 518, distance: 183.7
click at [938, 437] on div "Title Not Found Price Select Info - Not Found Stock Not Found Code Not Found" at bounding box center [1224, 361] width 631 height 410
click at [1463, 551] on button "Save" at bounding box center [1478, 550] width 122 height 31
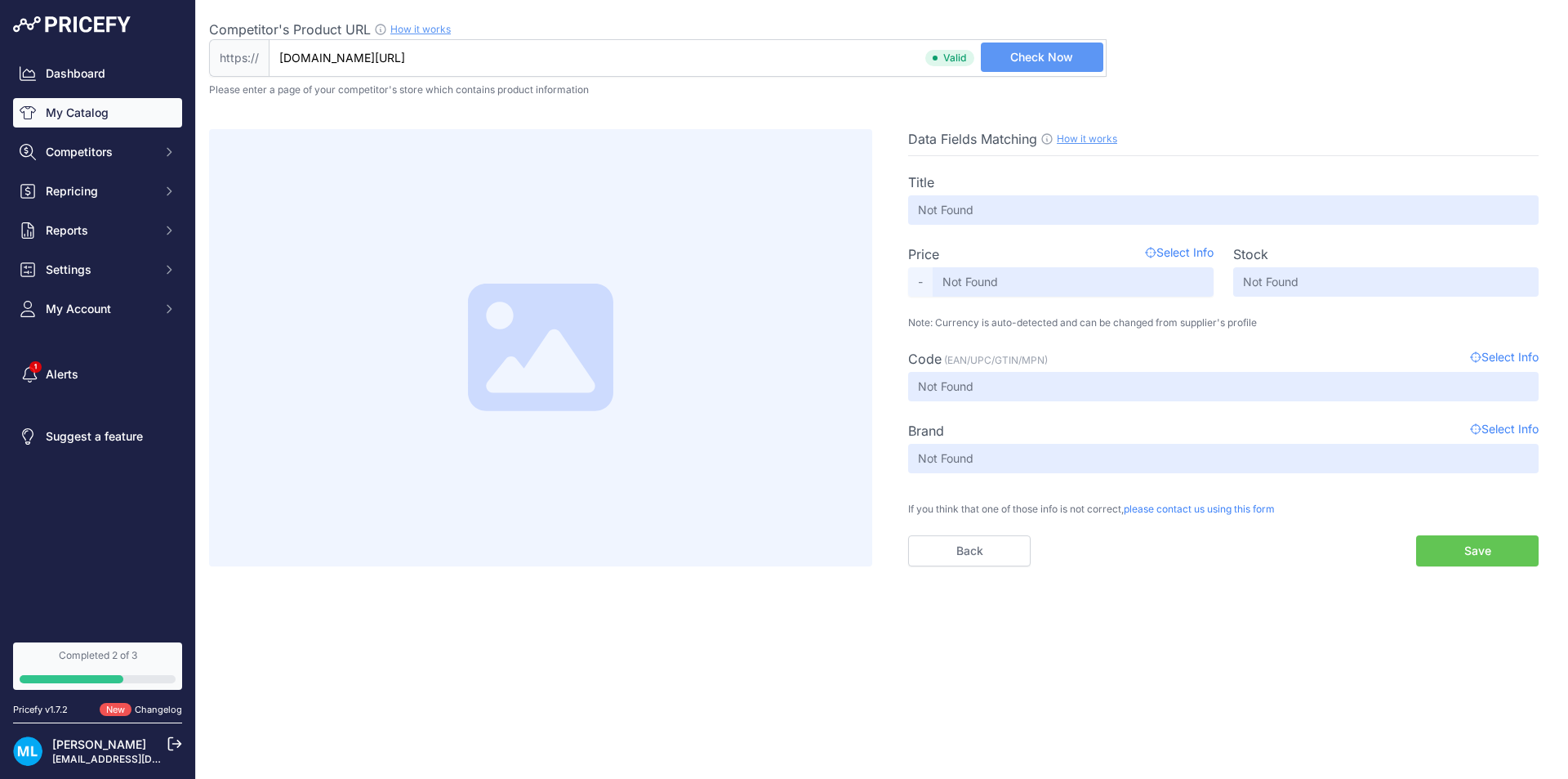
click at [87, 119] on link "My Catalog" at bounding box center [98, 112] width 170 height 29
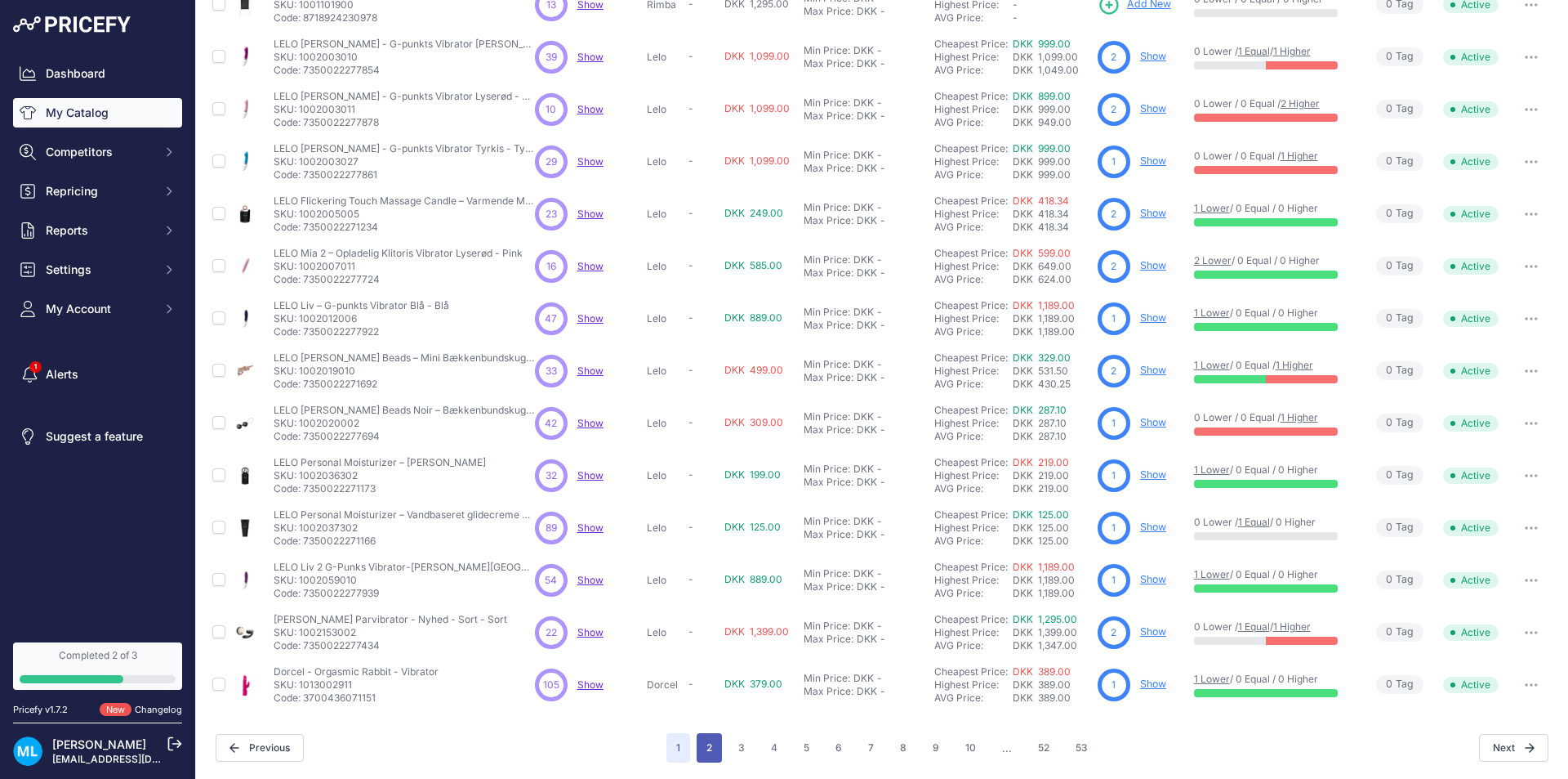
click at [705, 758] on button "2" at bounding box center [709, 747] width 25 height 29
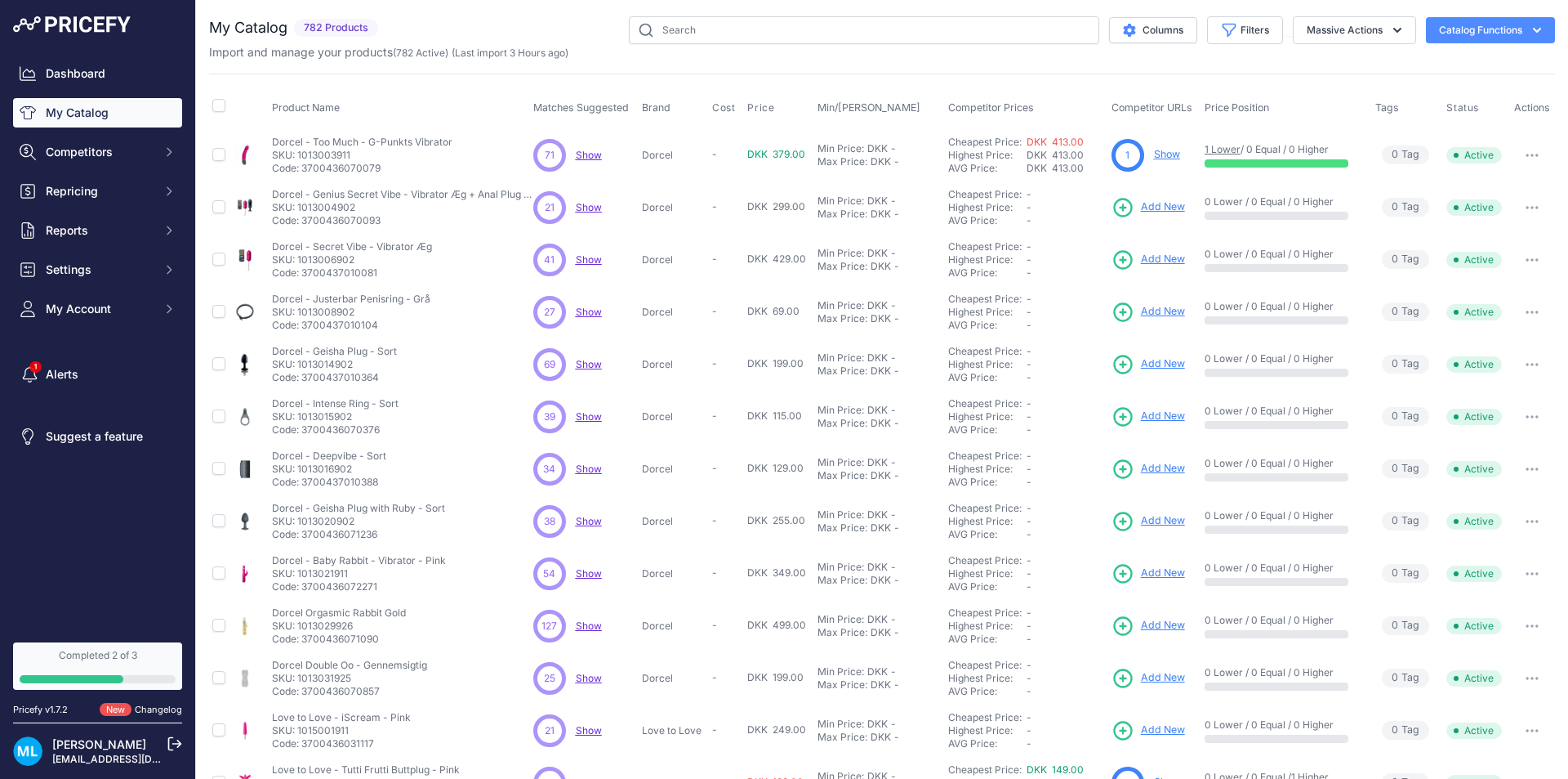
click at [1157, 206] on span "Add New" at bounding box center [1163, 207] width 44 height 15
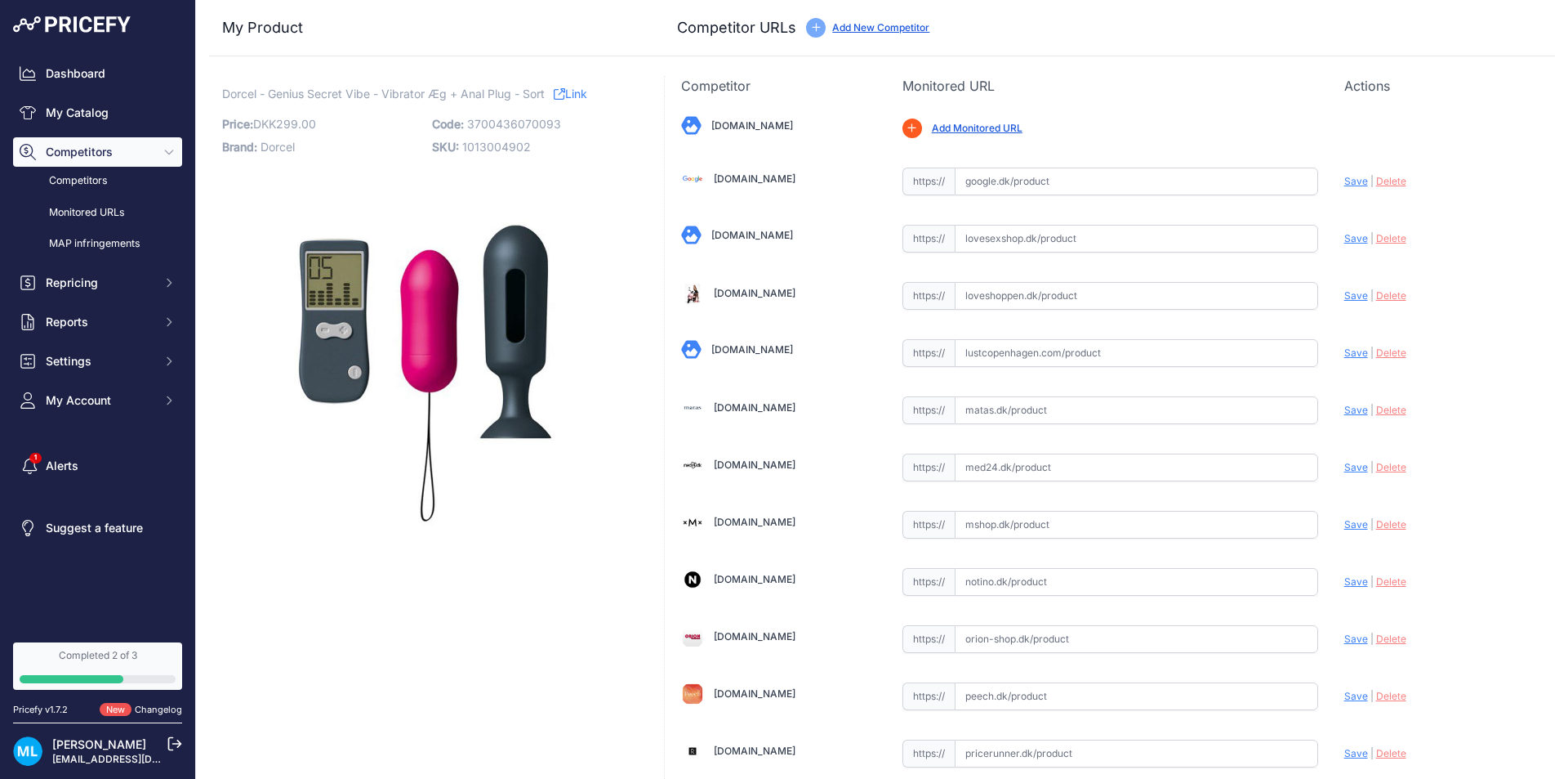
click at [999, 184] on input "text" at bounding box center [1137, 181] width 364 height 27
paste input "[URL][DOMAIN_NAME]"
type input "[DOMAIN_NAME][URL]"
click at [1345, 182] on span "Save" at bounding box center [1356, 181] width 24 height 12
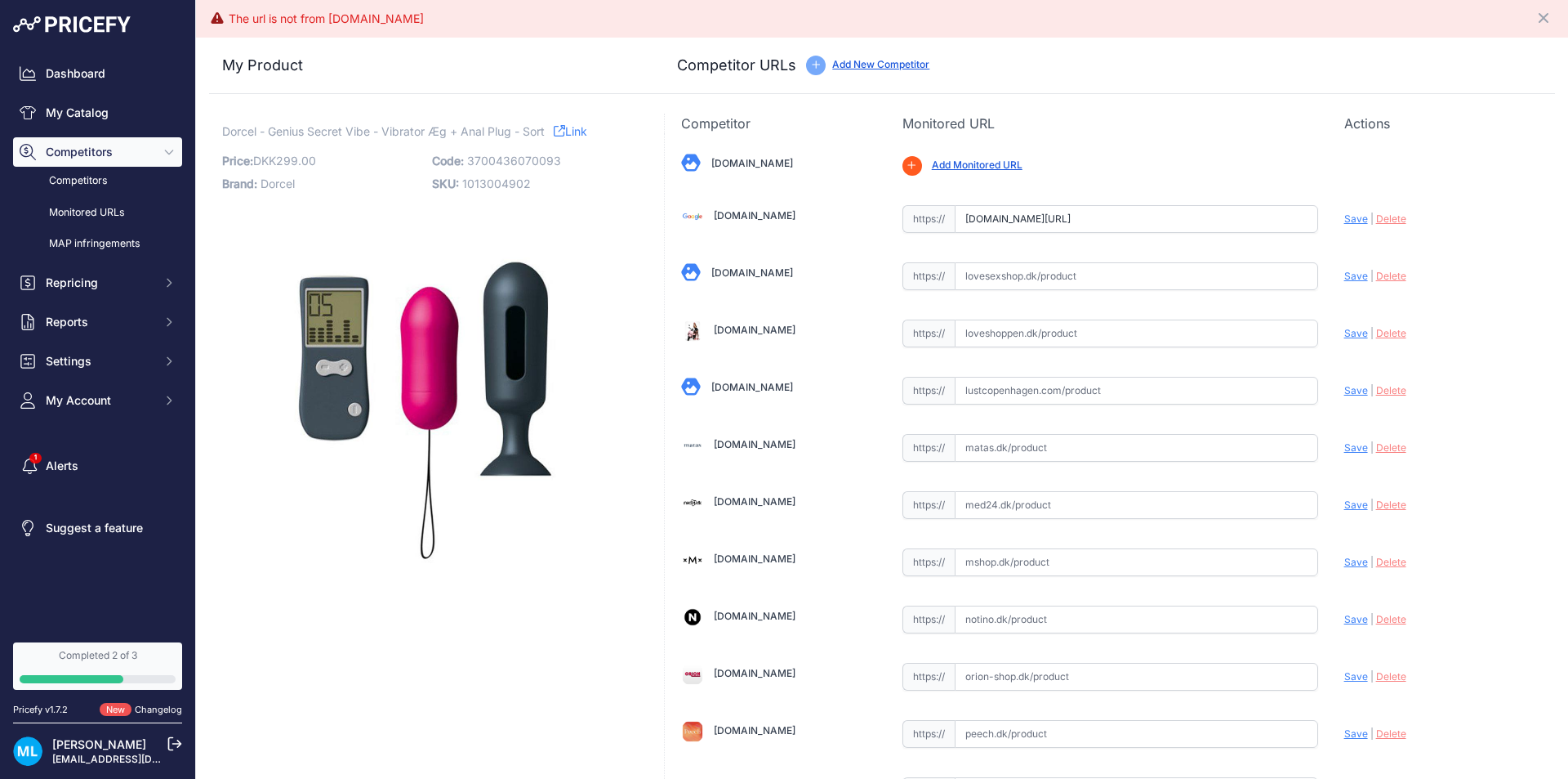
drag, startPoint x: 886, startPoint y: 220, endPoint x: 722, endPoint y: 234, distance: 164.6
click at [722, 234] on div "Bilkatogo.dk Valid Save | |" at bounding box center [1109, 701] width 890 height 1137
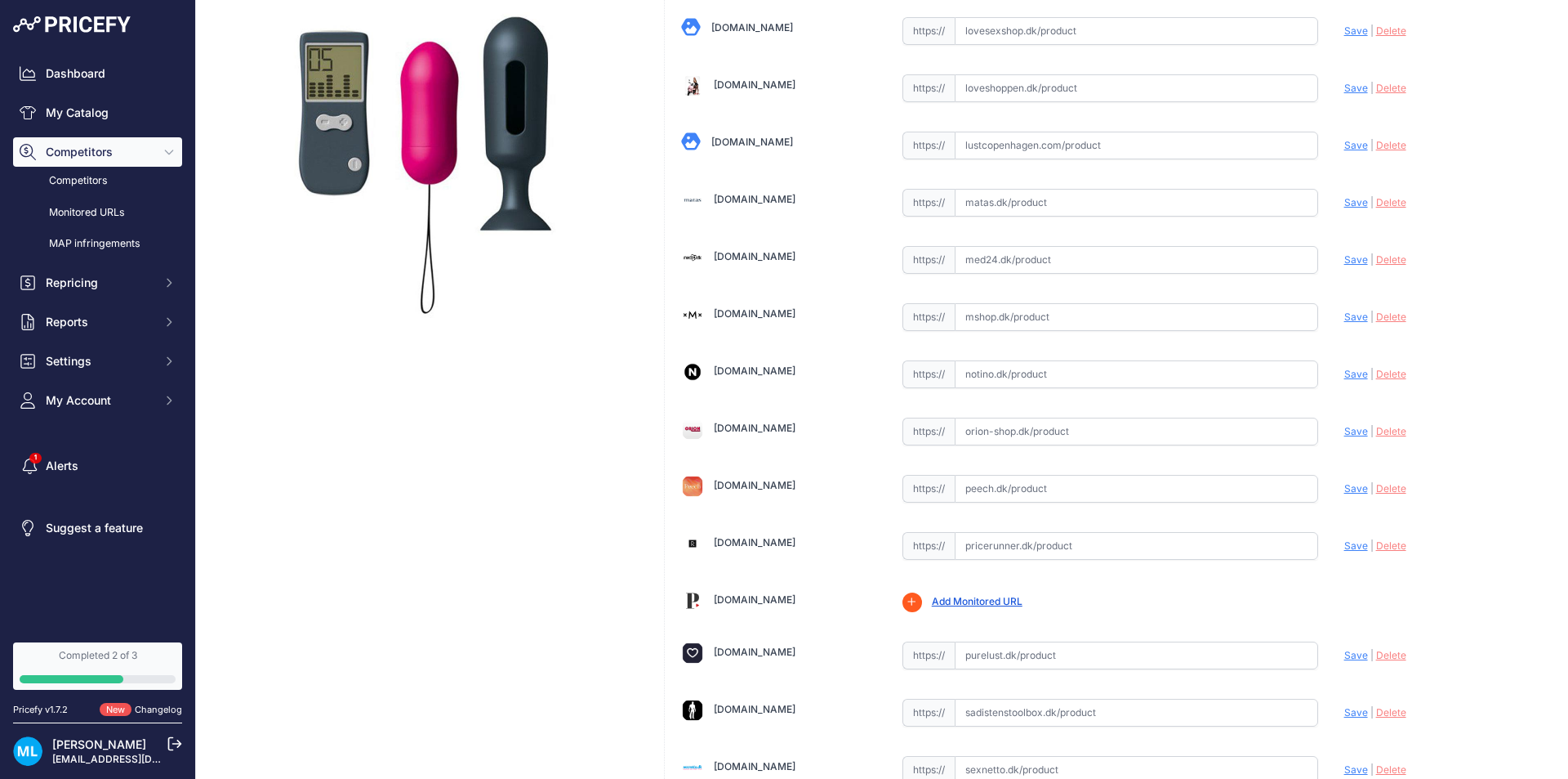
click at [800, 304] on div "Mshop.dk" at bounding box center [778, 315] width 194 height 23
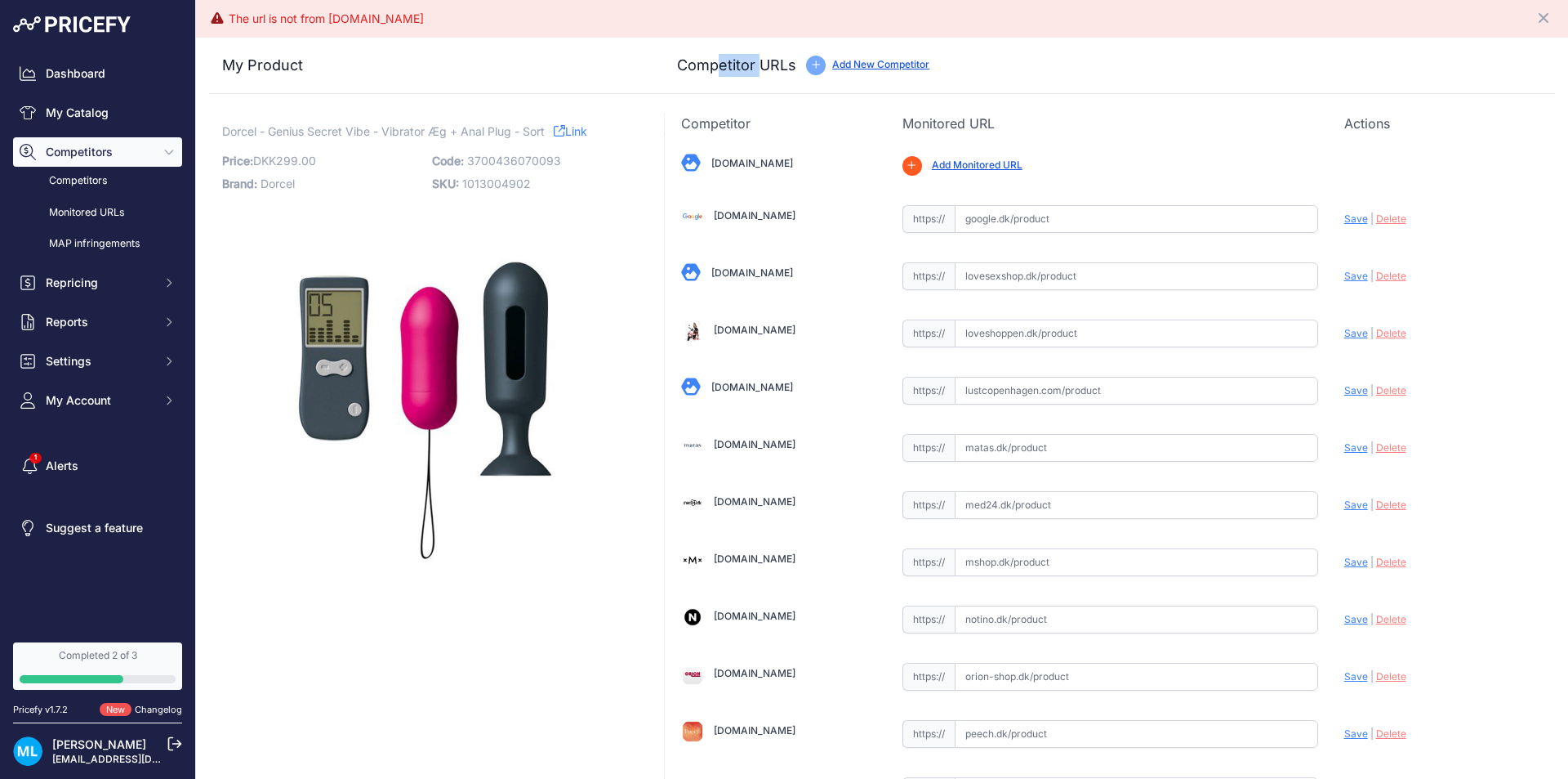
drag, startPoint x: 712, startPoint y: 66, endPoint x: 770, endPoint y: 65, distance: 58.0
click at [770, 65] on h3 "Competitor URLs" at bounding box center [736, 65] width 120 height 23
click at [862, 58] on link "Add New Competitor" at bounding box center [881, 64] width 97 height 12
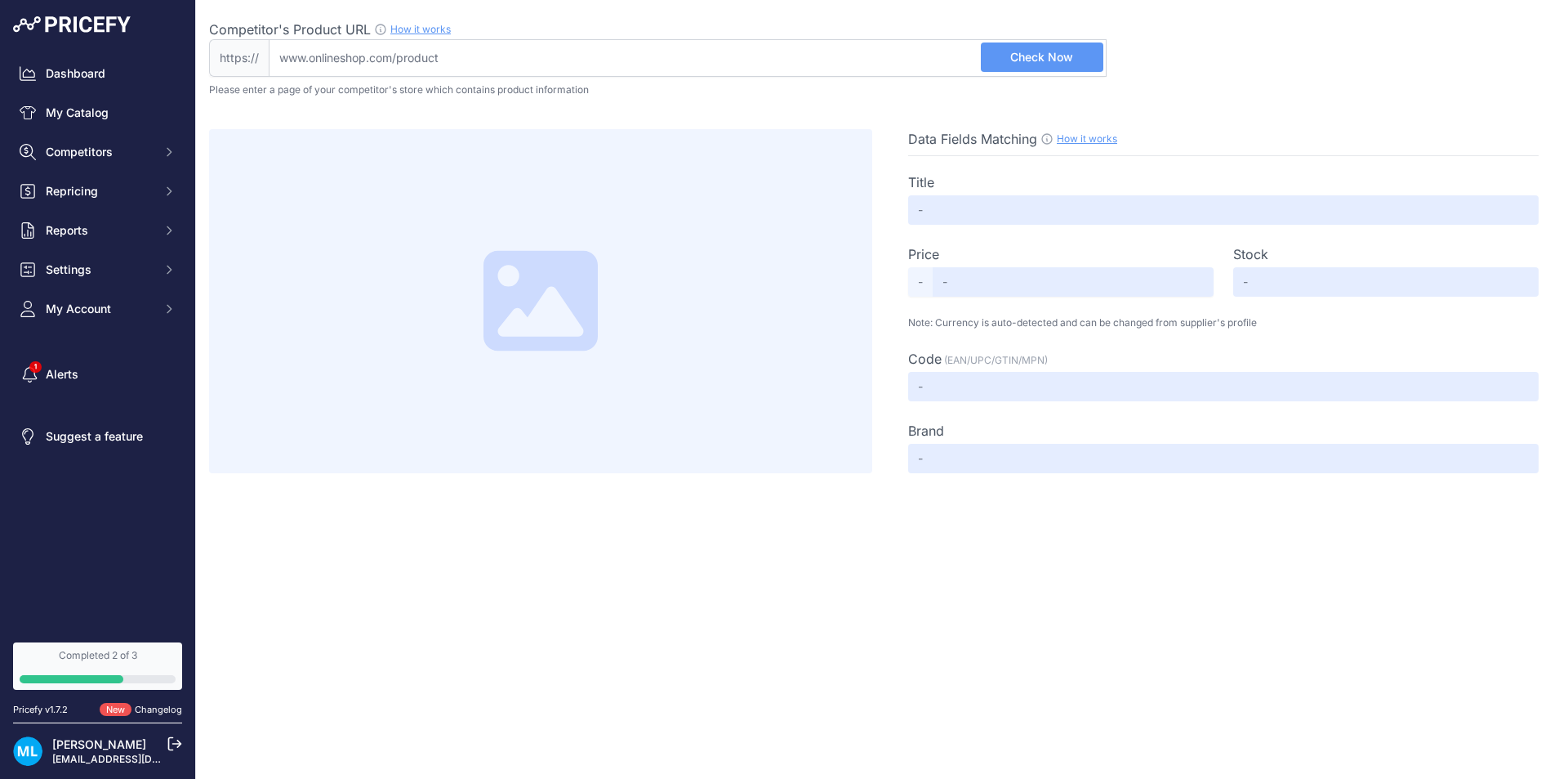
drag, startPoint x: 564, startPoint y: 24, endPoint x: 569, endPoint y: 40, distance: 16.8
